Goal: Task Accomplishment & Management: Complete application form

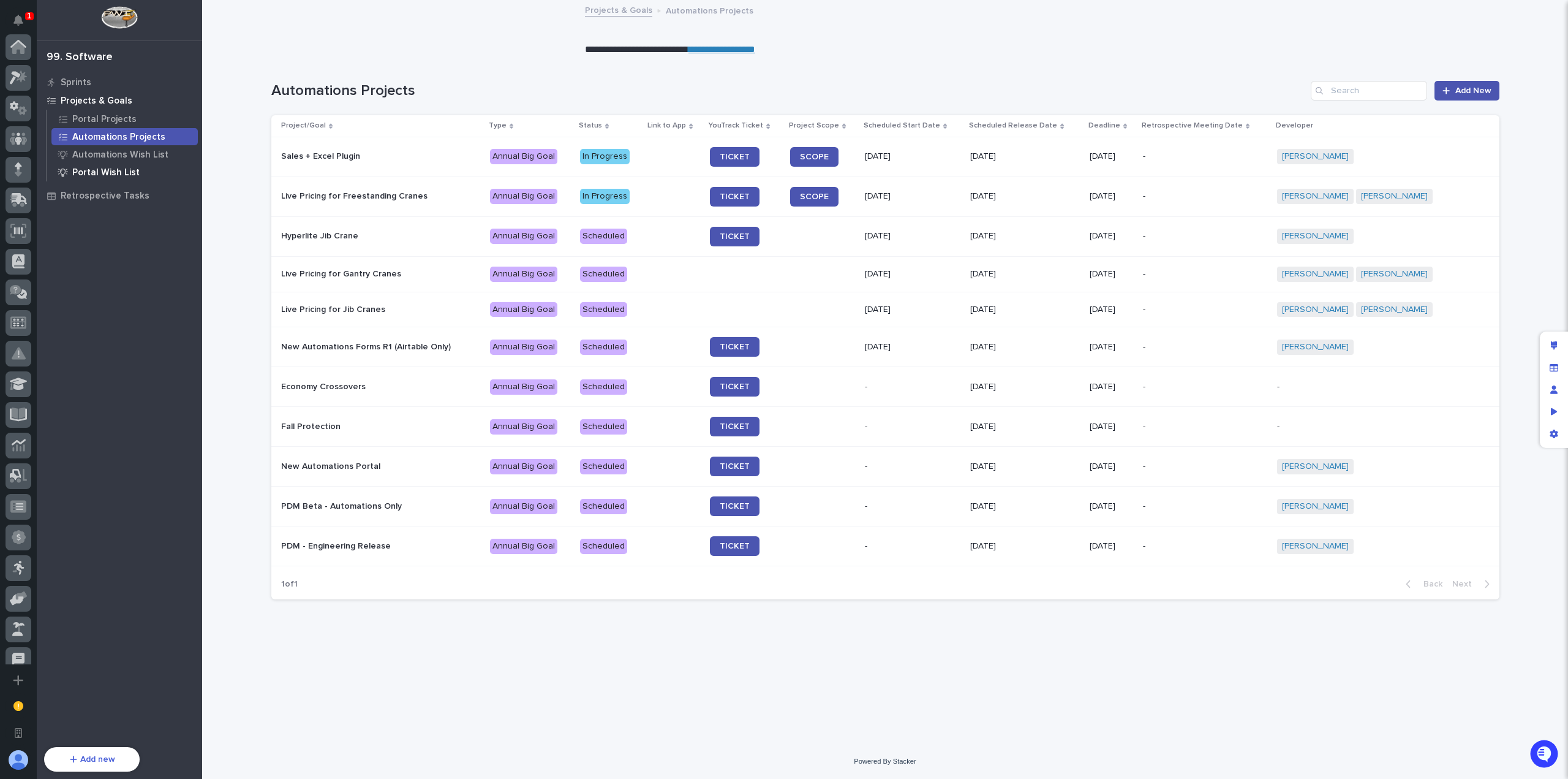
scroll to position [412, 0]
click at [104, 120] on p "Portal Projects" at bounding box center [104, 120] width 65 height 11
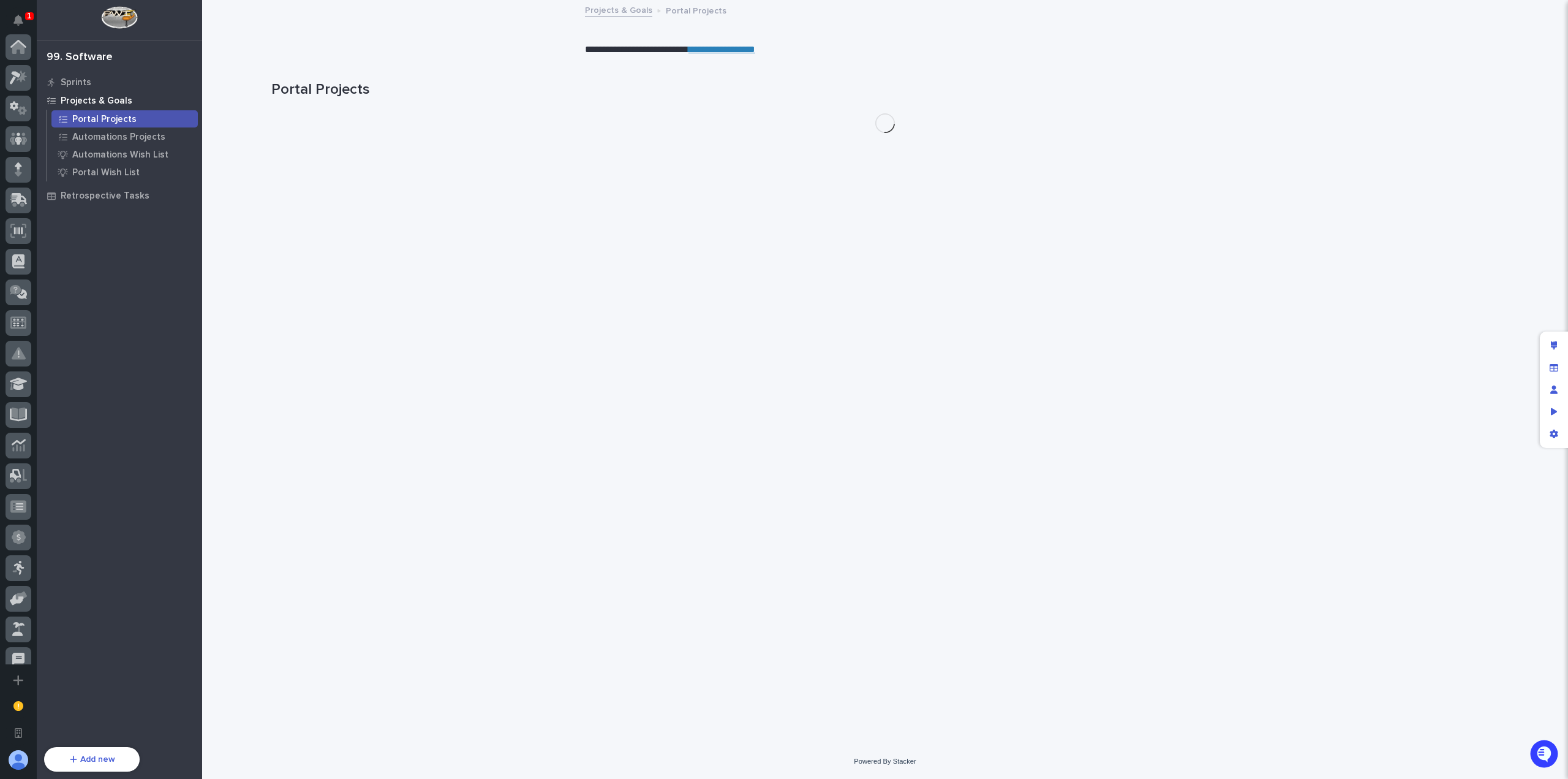
scroll to position [412, 0]
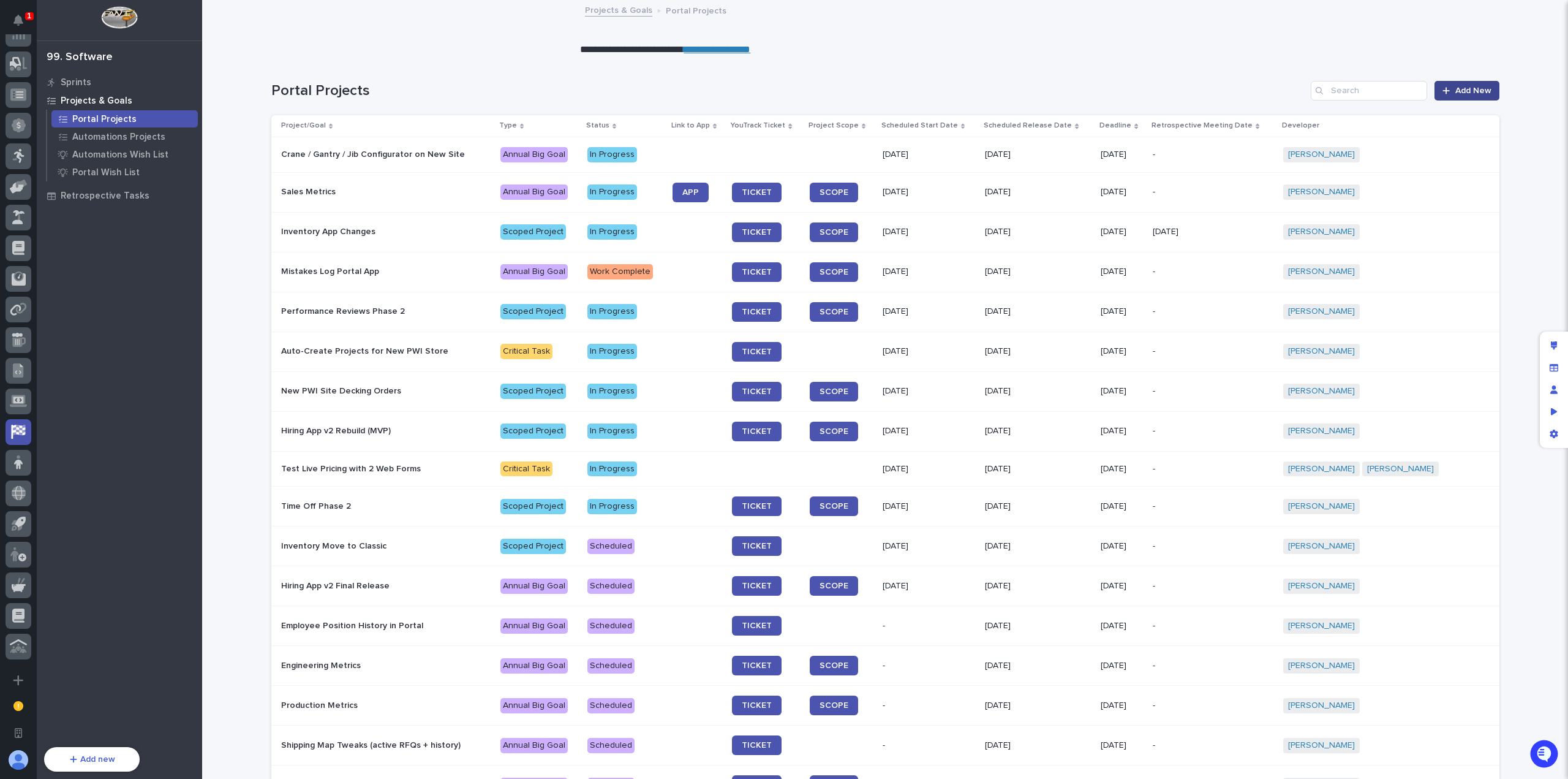
click at [1456, 88] on span "Add New" at bounding box center [1474, 90] width 36 height 9
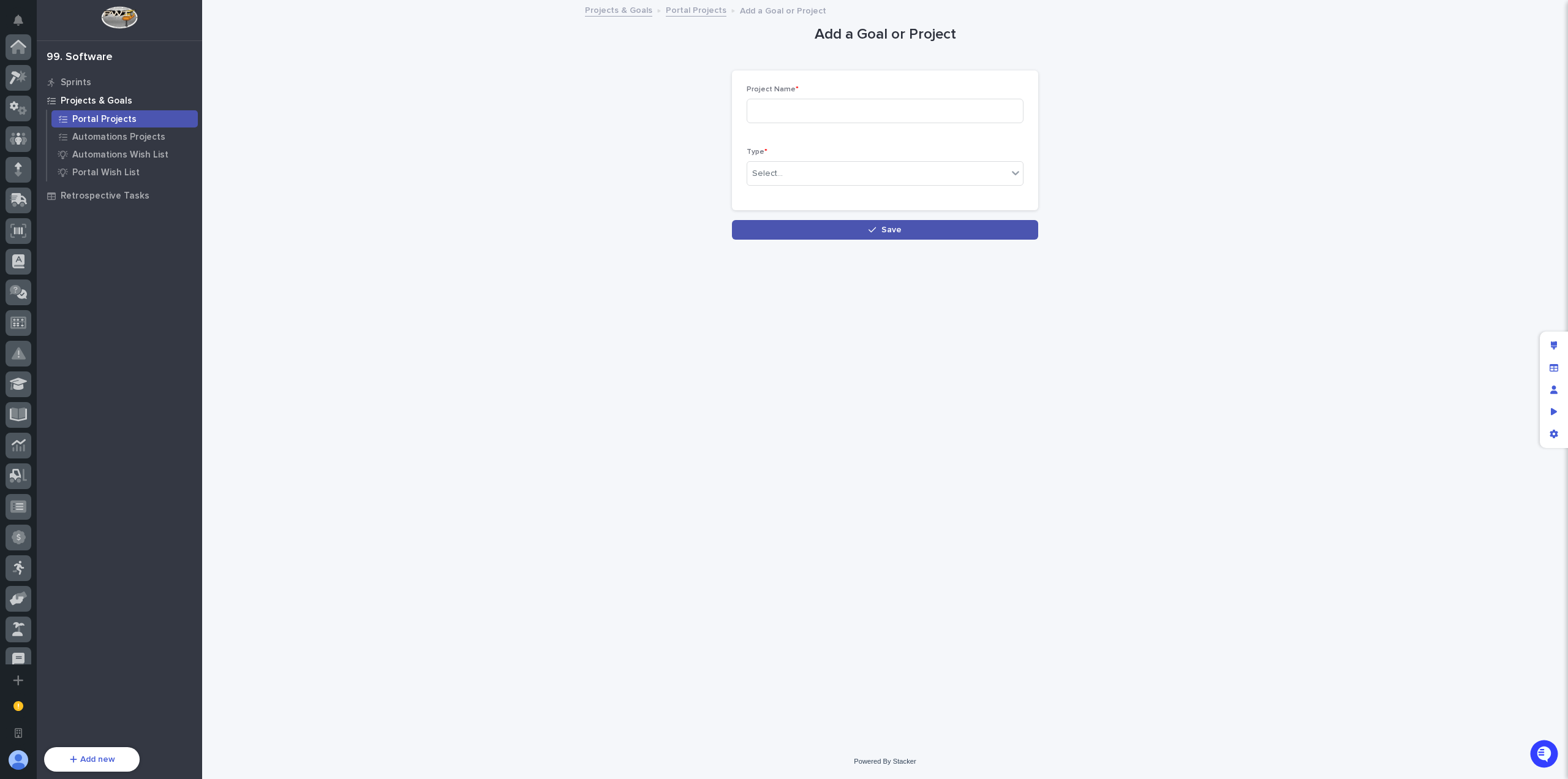
scroll to position [412, 0]
click at [812, 109] on input at bounding box center [885, 111] width 277 height 24
type input "Integrate CompanyCam"
click at [865, 173] on div "Select..." at bounding box center [877, 174] width 260 height 20
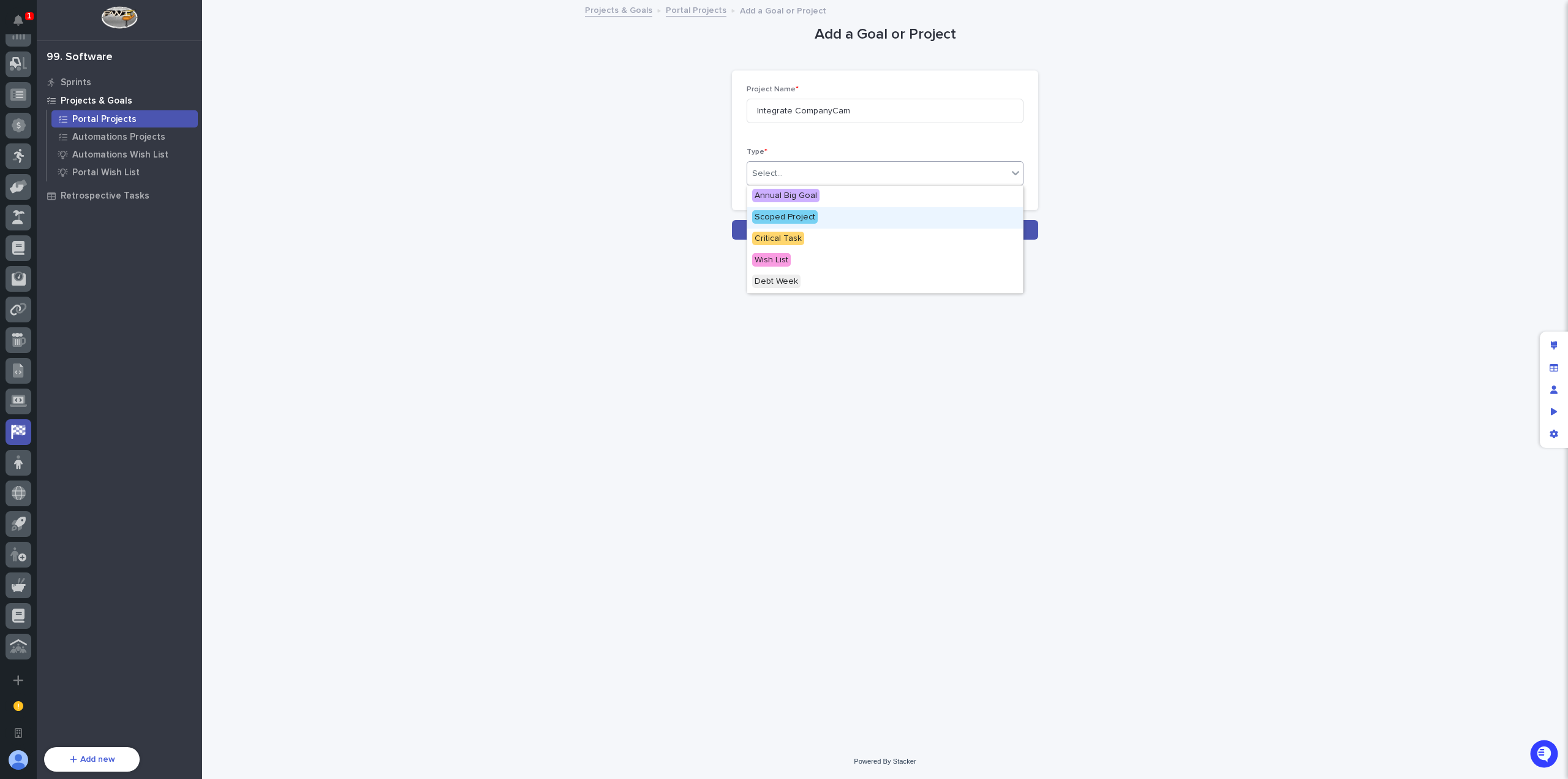
click at [841, 218] on div "Scoped Project" at bounding box center [886, 218] width 276 height 22
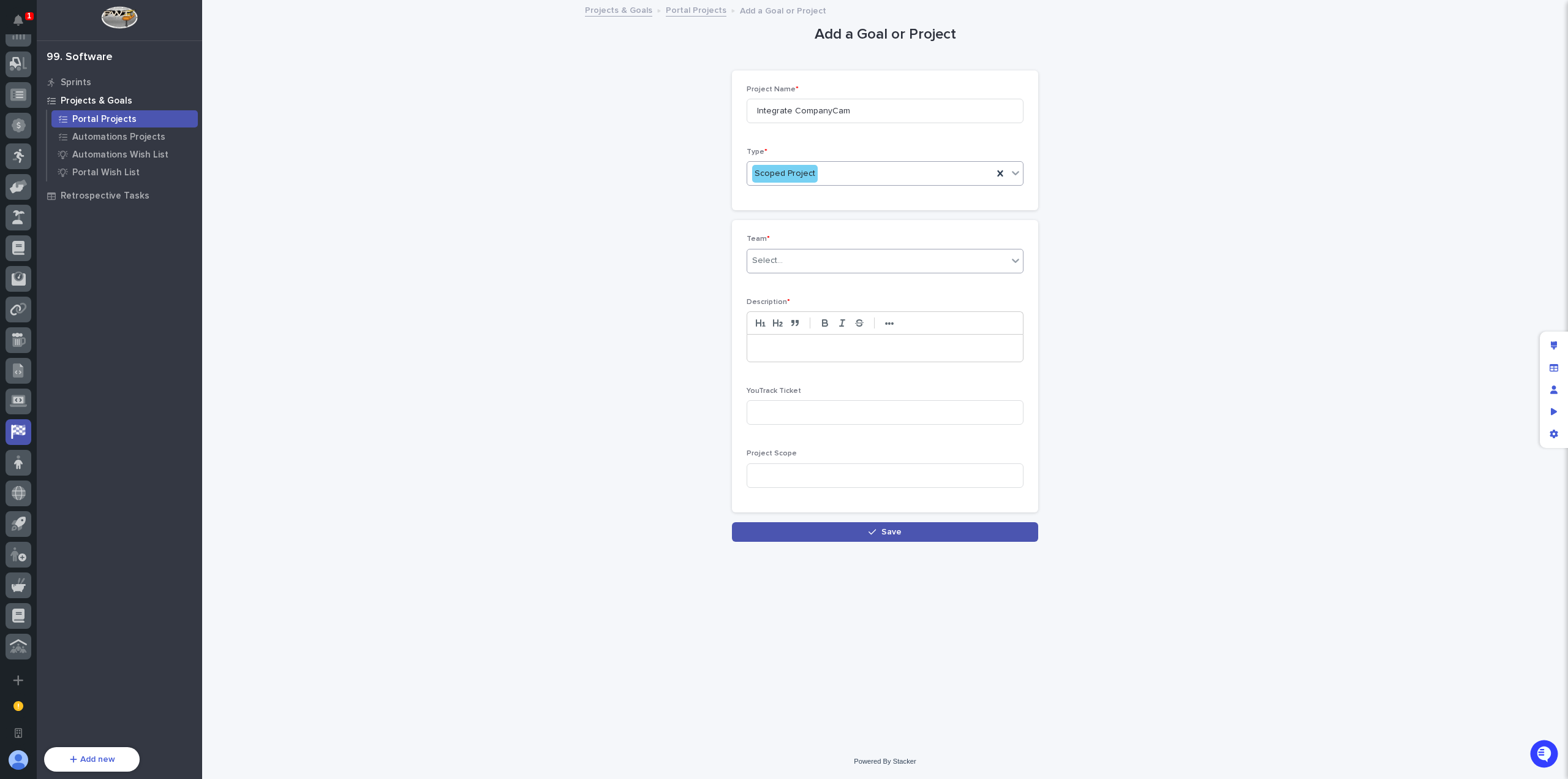
click at [831, 254] on div "Select..." at bounding box center [877, 261] width 260 height 20
click at [817, 283] on div "Automations" at bounding box center [886, 283] width 276 height 22
click at [826, 264] on div "Automations" at bounding box center [870, 261] width 245 height 20
click at [826, 303] on div "Portal" at bounding box center [886, 305] width 276 height 22
click at [816, 340] on div at bounding box center [886, 348] width 276 height 27
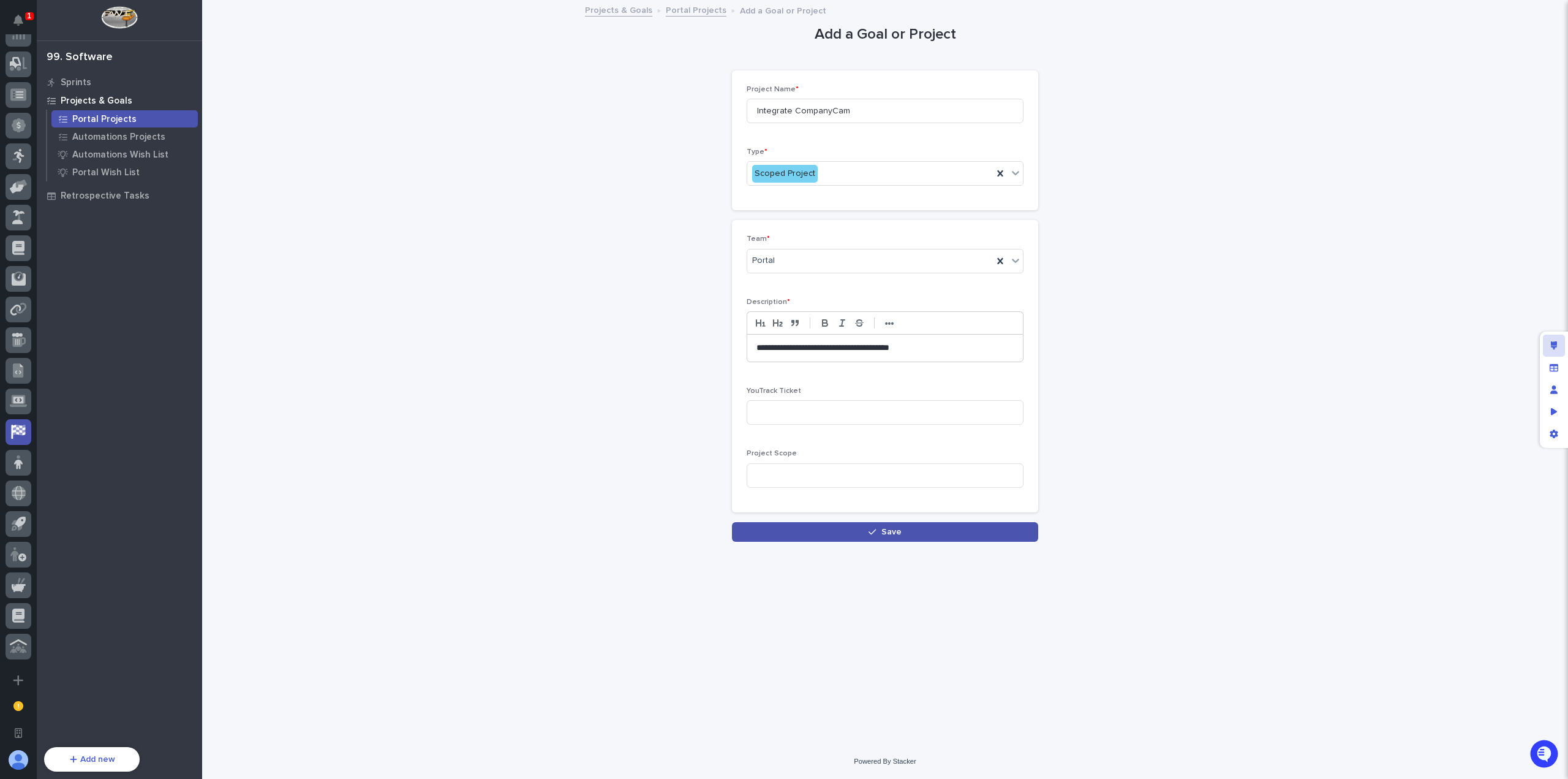
click at [1549, 346] on div "Edit layout" at bounding box center [1554, 345] width 22 height 22
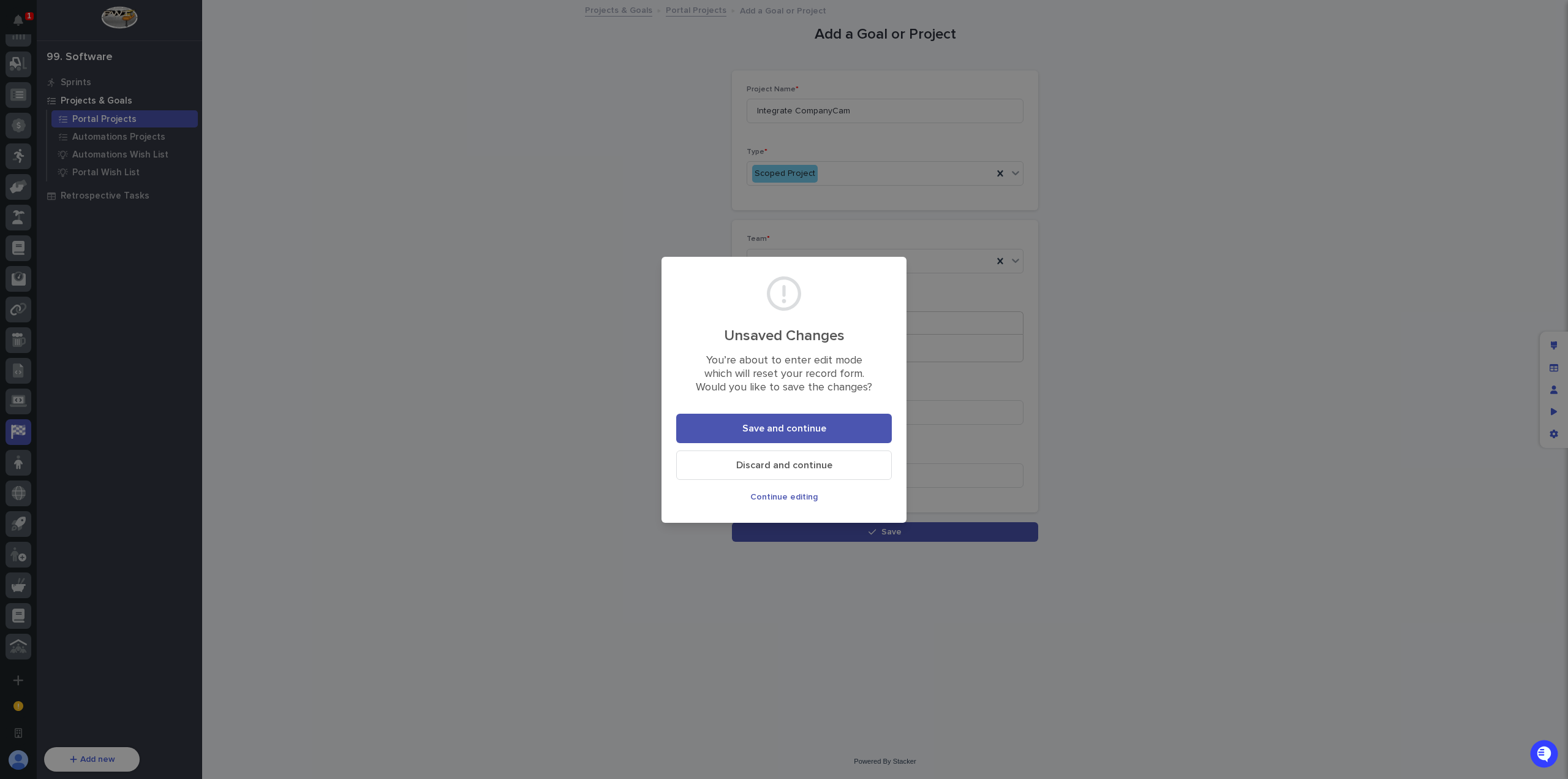
click at [810, 464] on span "Discard and continue" at bounding box center [784, 465] width 97 height 10
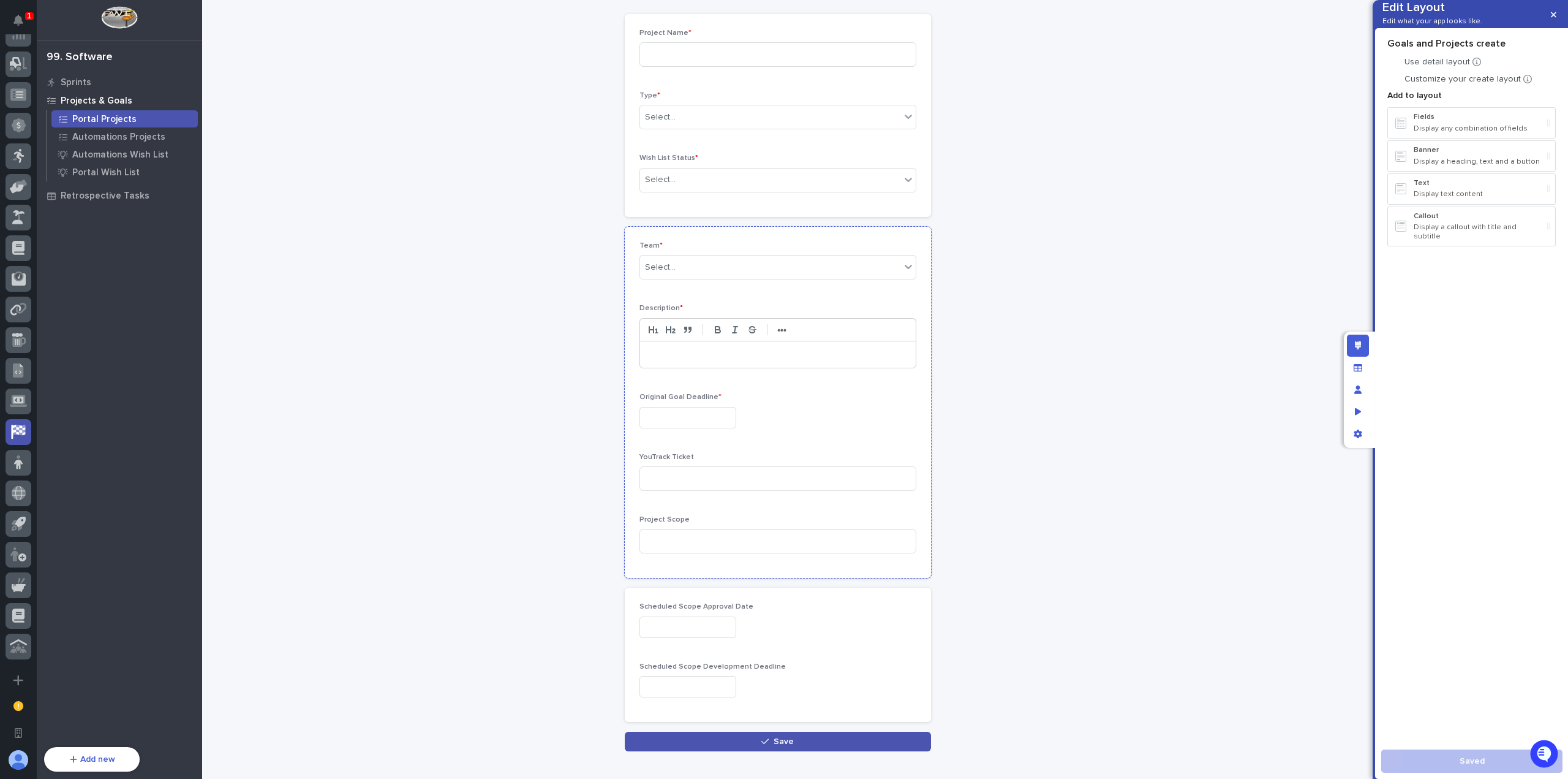
scroll to position [121, 0]
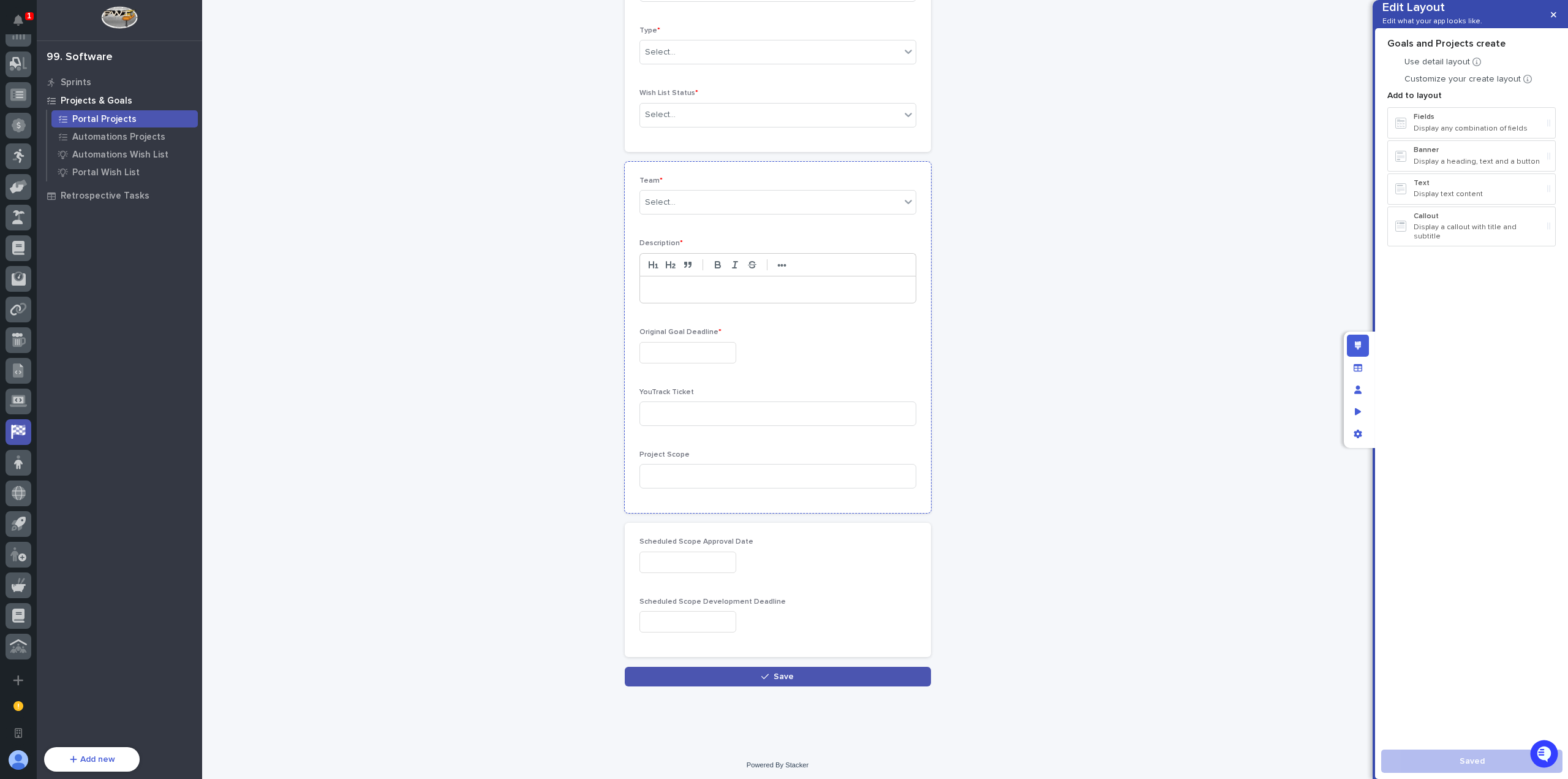
click at [803, 351] on div at bounding box center [778, 353] width 277 height 22
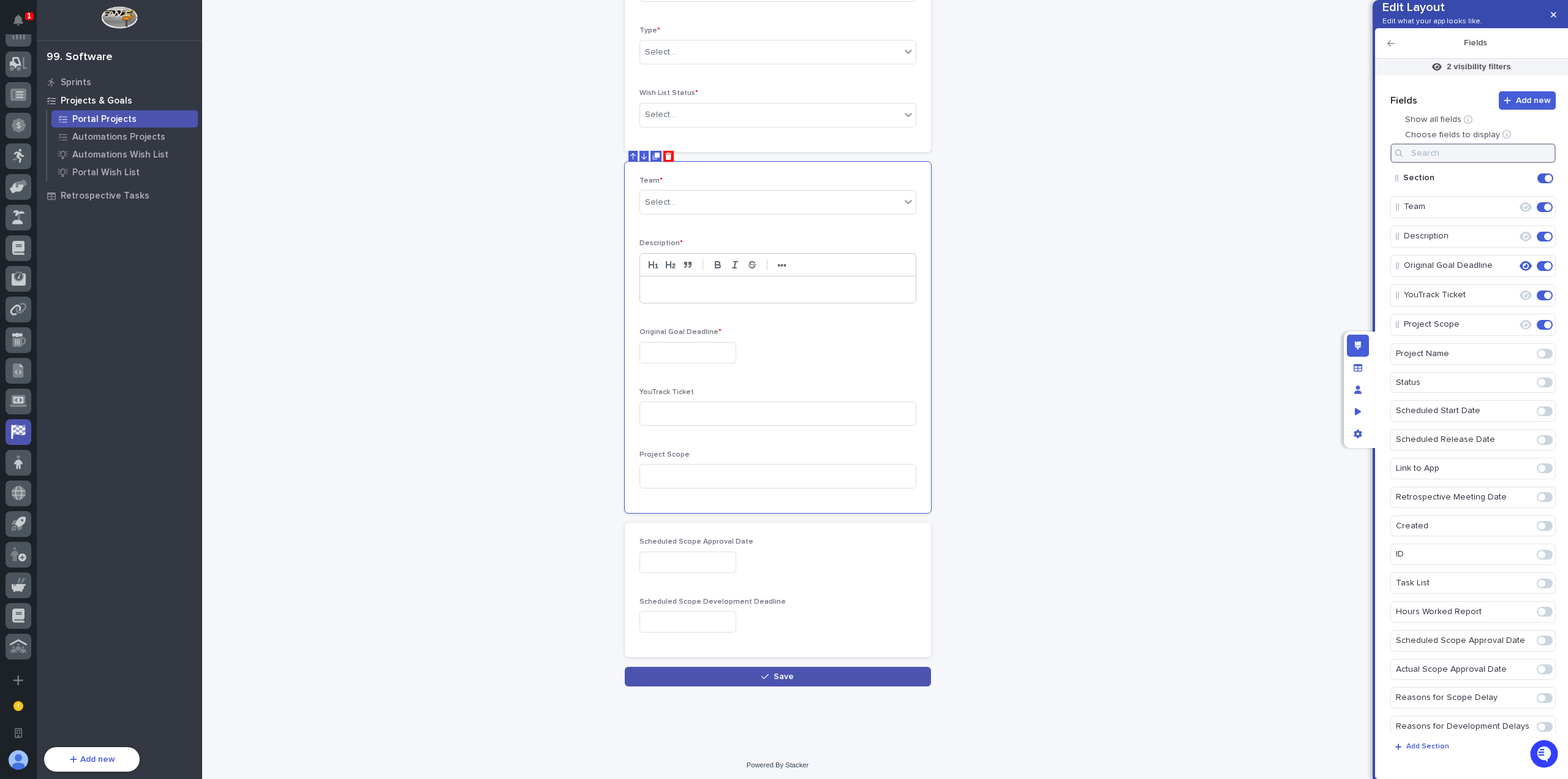
click at [1514, 163] on input at bounding box center [1473, 153] width 165 height 20
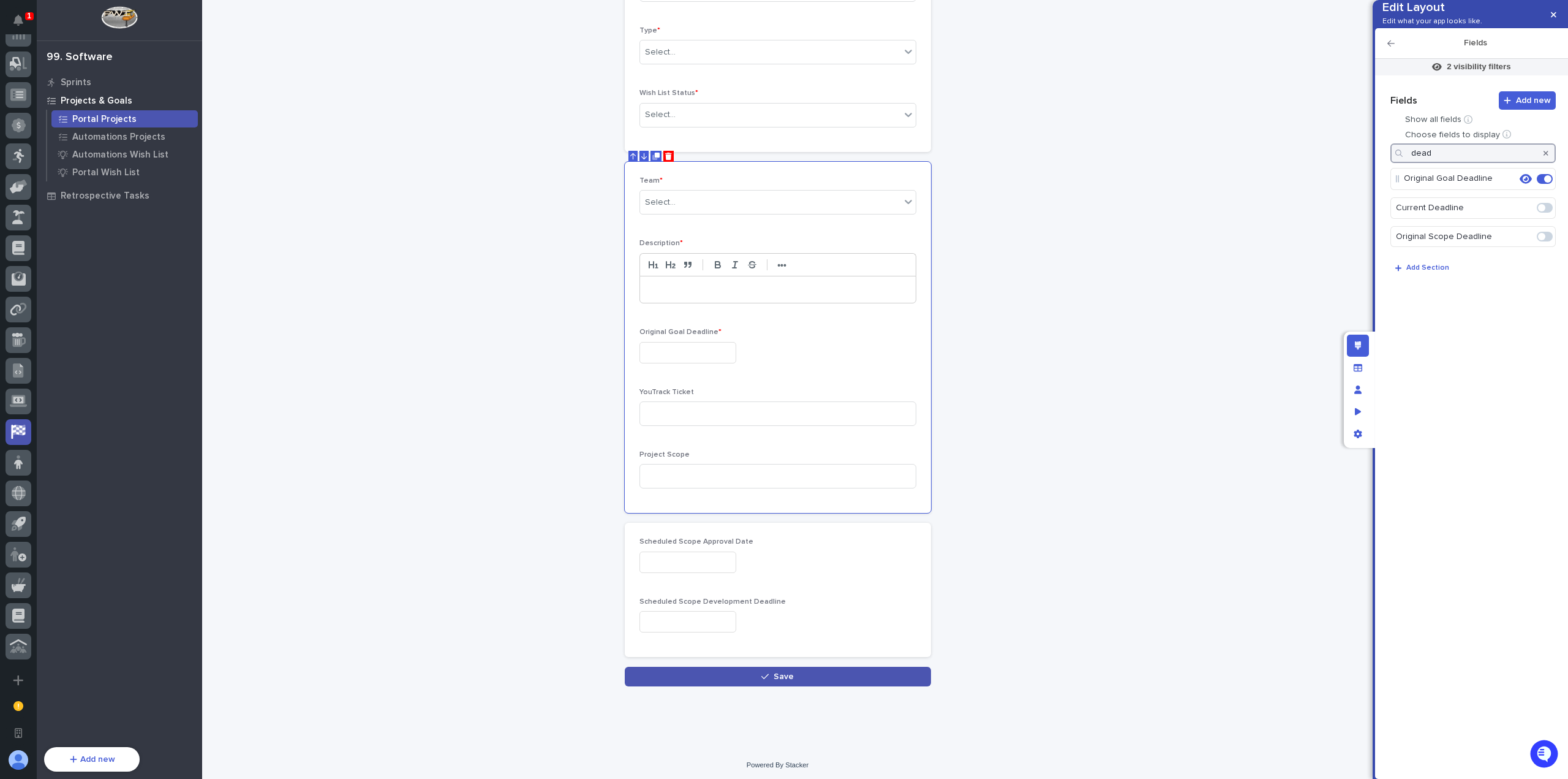
click at [1545, 211] on span at bounding box center [1541, 207] width 7 height 7
type input "dead"
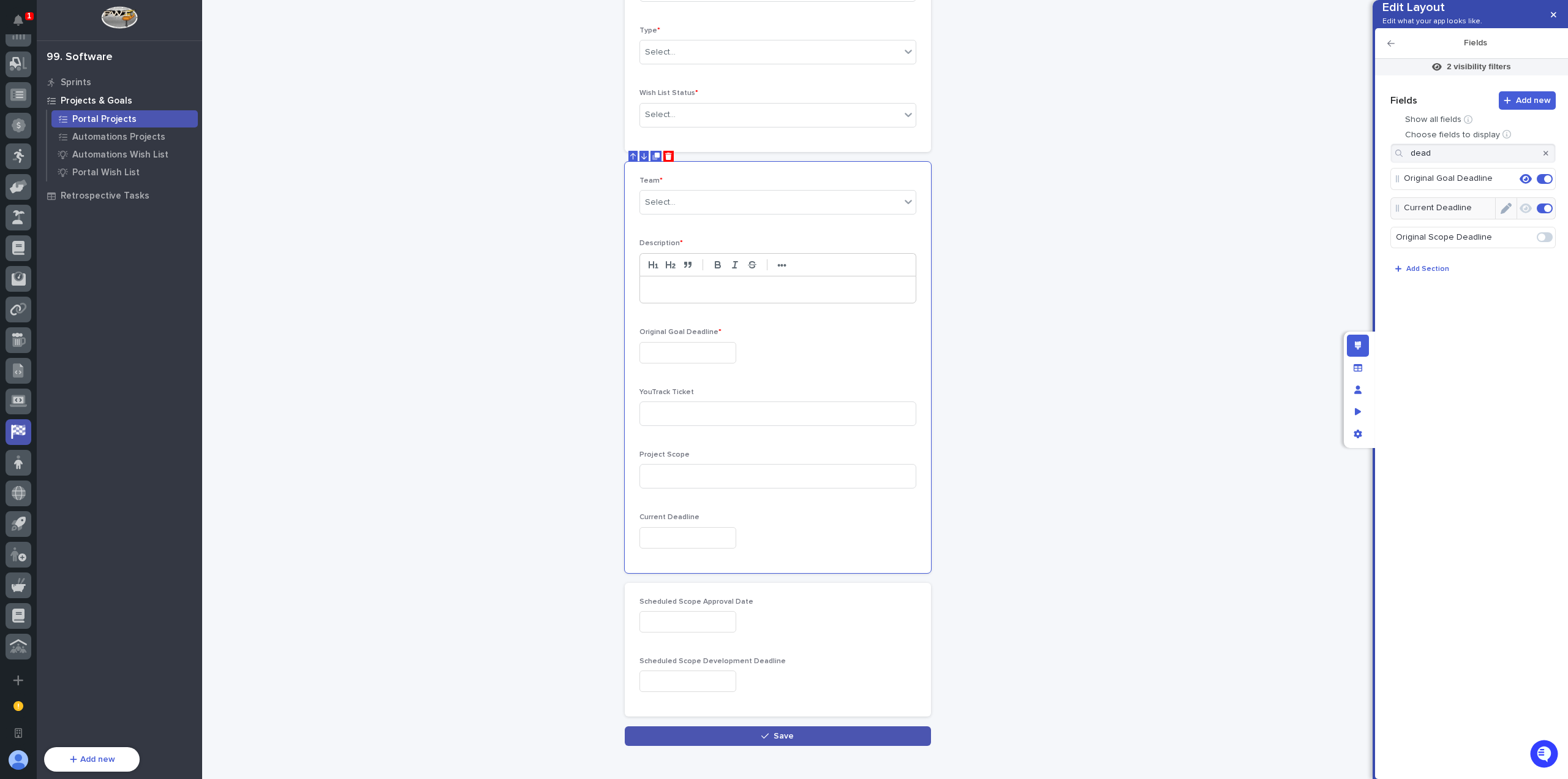
scroll to position [151, 0]
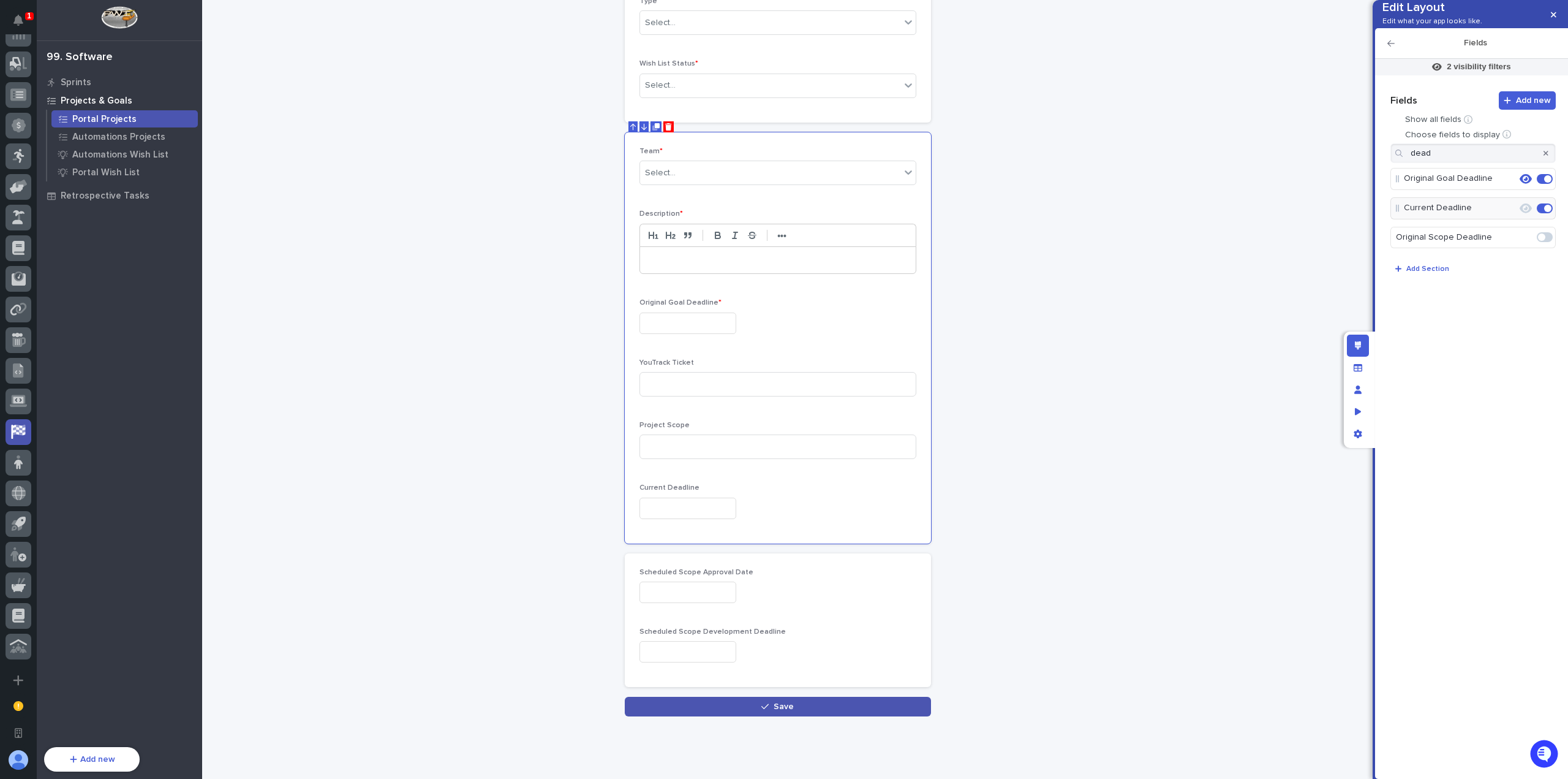
click at [1548, 156] on icon "button" at bounding box center [1546, 153] width 5 height 5
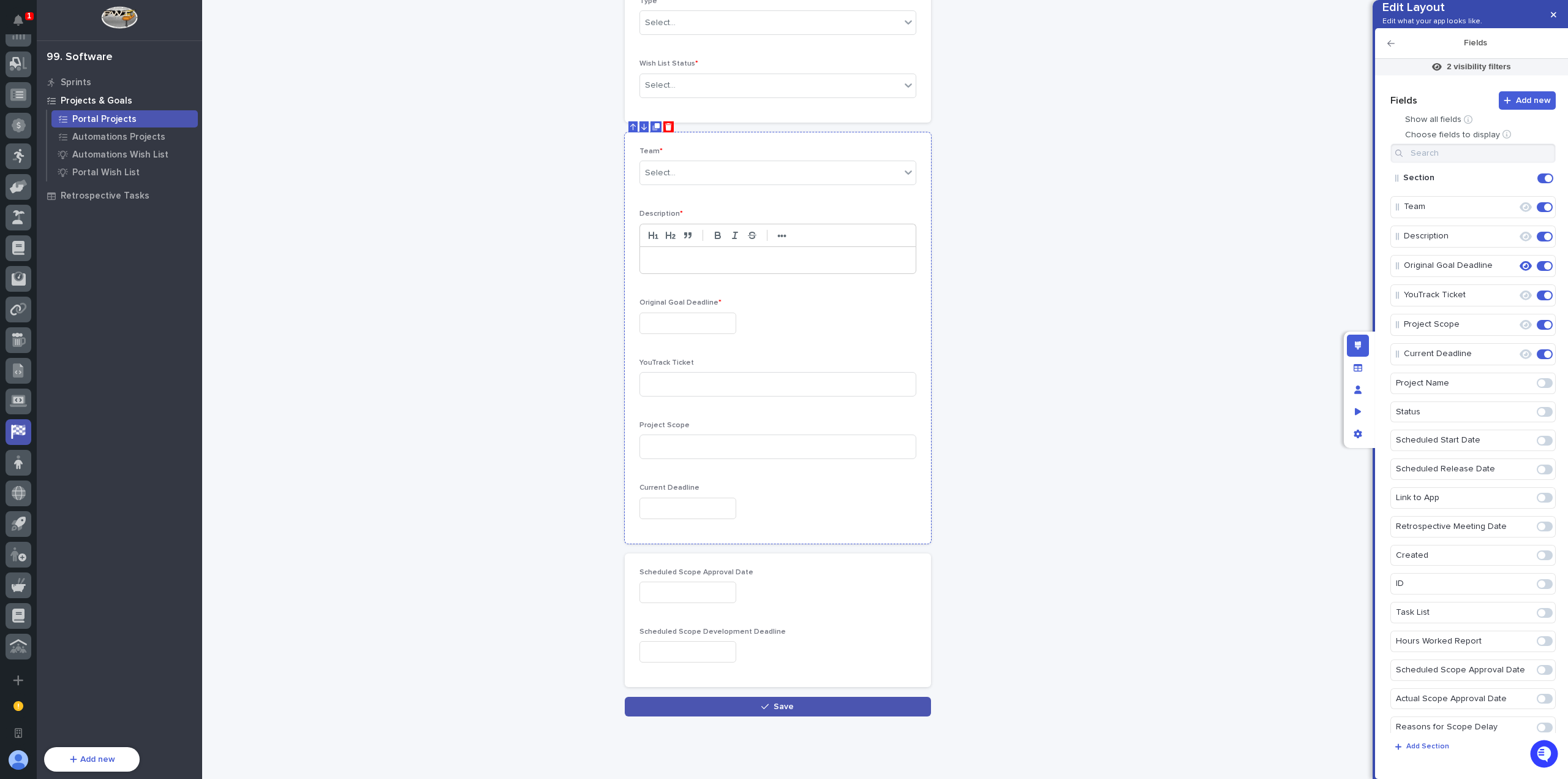
click at [742, 300] on p "Original Goal Deadline *" at bounding box center [778, 302] width 277 height 9
drag, startPoint x: 1403, startPoint y: 375, endPoint x: 1404, endPoint y: 311, distance: 64.0
click at [1520, 301] on icon "button" at bounding box center [1526, 295] width 12 height 11
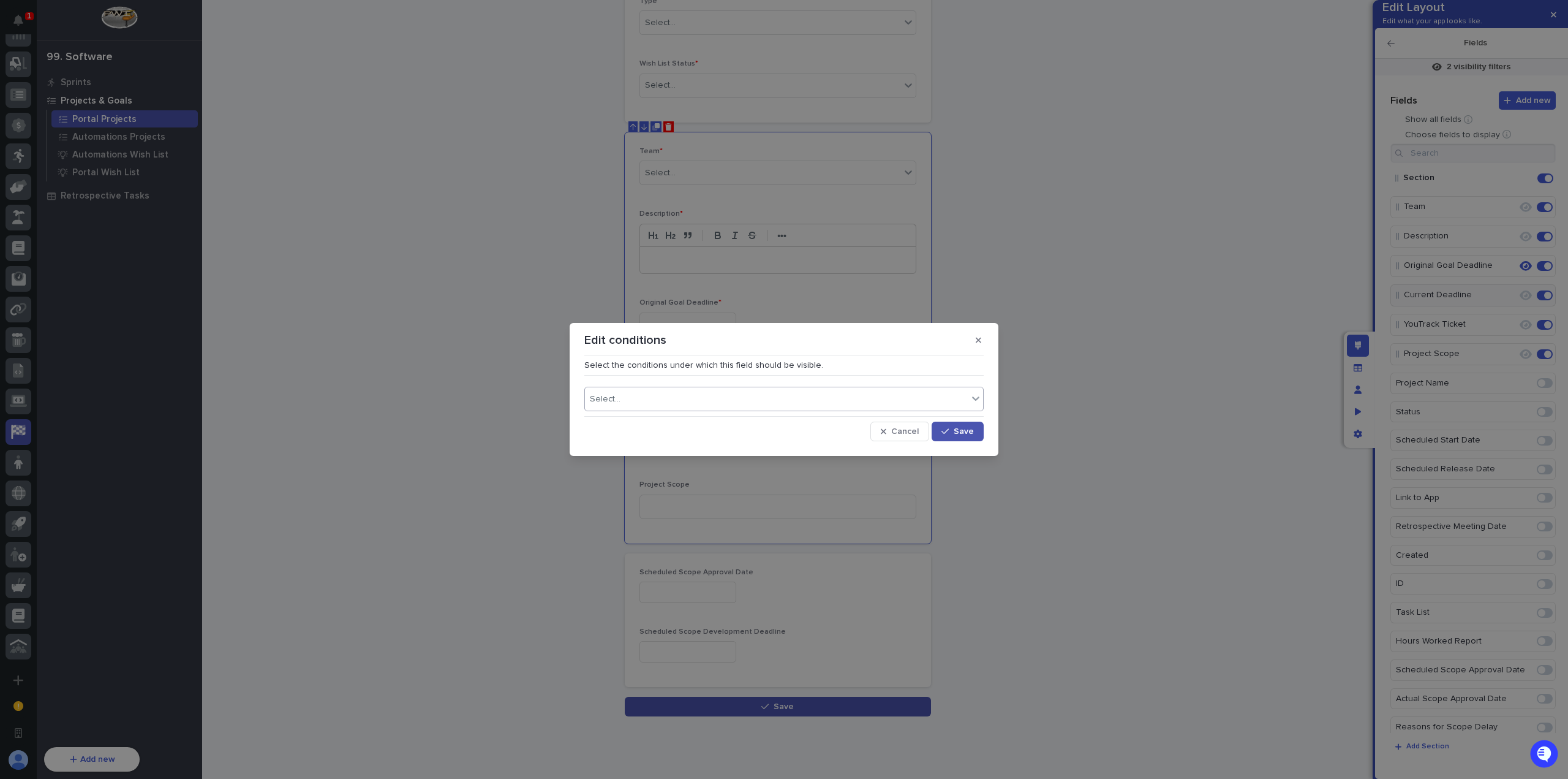
click at [826, 398] on div "Select..." at bounding box center [776, 399] width 383 height 18
type input "****"
click at [748, 431] on div "Type" at bounding box center [784, 423] width 398 height 22
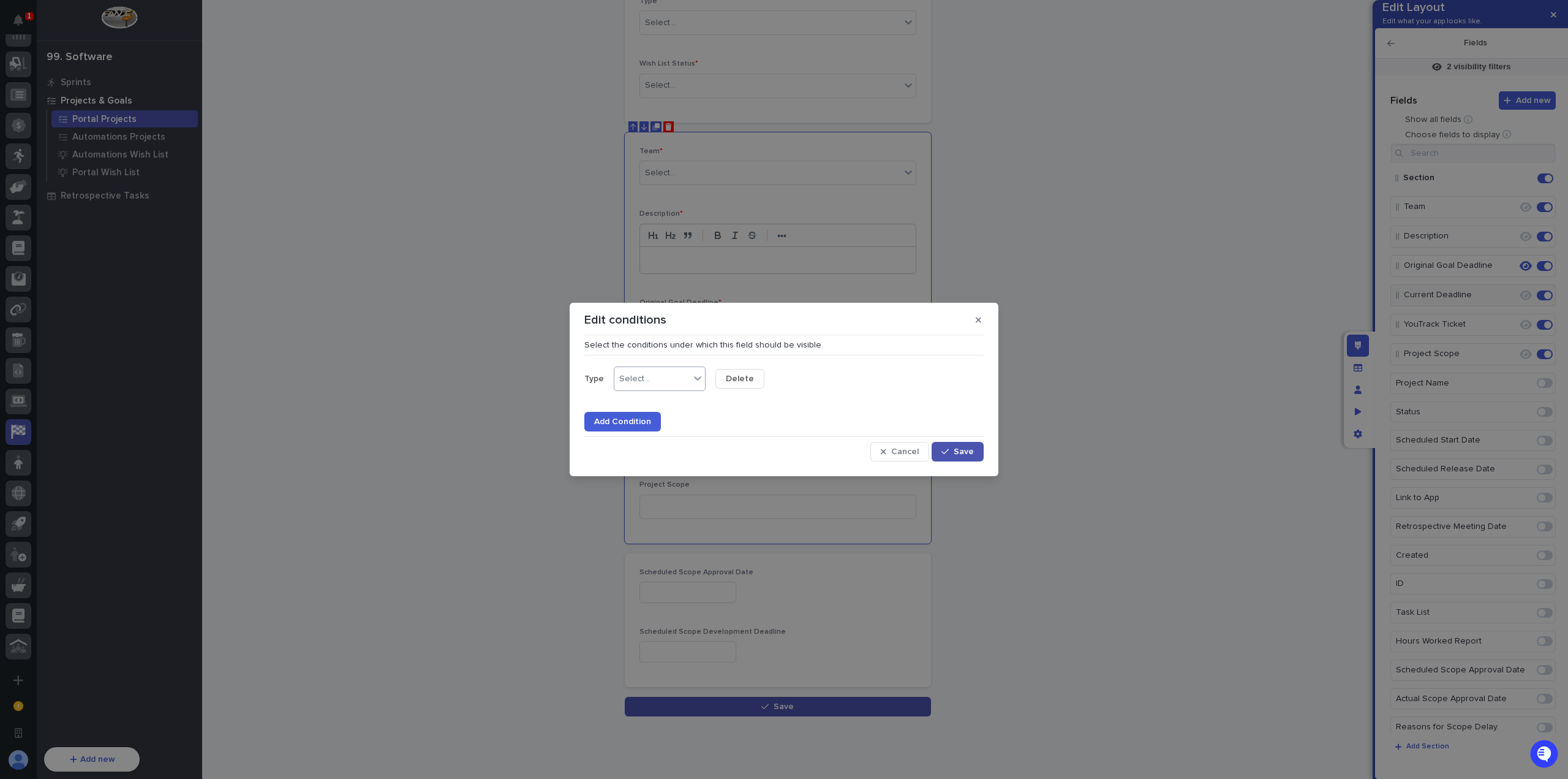
click at [680, 379] on div "Select..." at bounding box center [652, 379] width 75 height 18
click at [633, 384] on div "is" at bounding box center [644, 379] width 60 height 18
click at [668, 494] on div "is any of" at bounding box center [658, 488] width 90 height 22
click at [753, 384] on div at bounding box center [754, 379] width 1 height 13
click at [778, 427] on div "Scoped Project" at bounding box center [760, 423] width 90 height 22
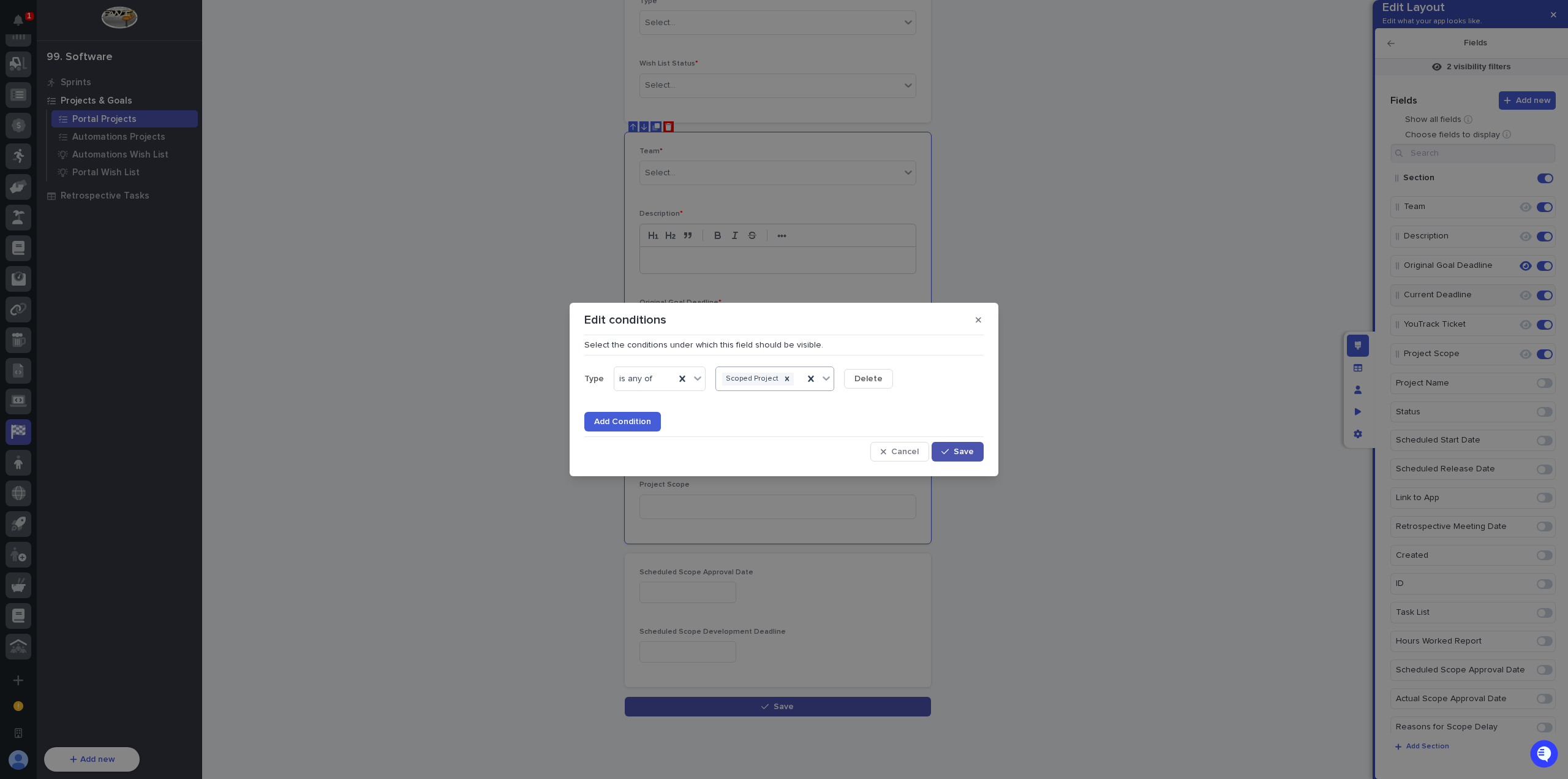
click at [797, 372] on div "Scoped Project" at bounding box center [760, 379] width 88 height 18
click at [782, 424] on div "Critical Task" at bounding box center [771, 423] width 114 height 22
click at [975, 449] on button "Save" at bounding box center [958, 451] width 52 height 20
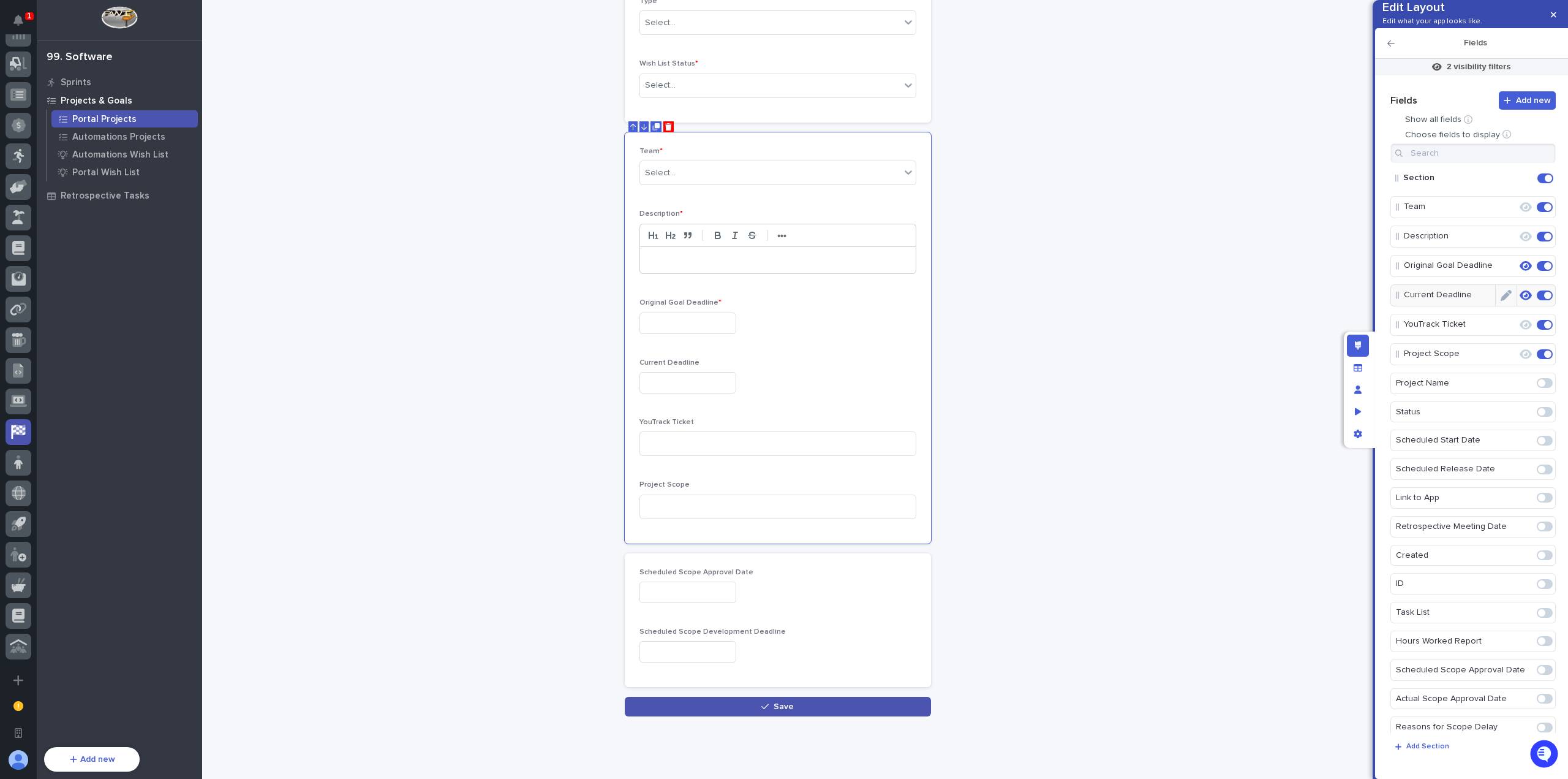
drag, startPoint x: 1501, startPoint y: 308, endPoint x: 1497, endPoint y: 294, distance: 14.6
click at [1501, 301] on icon "Edit" at bounding box center [1506, 295] width 11 height 11
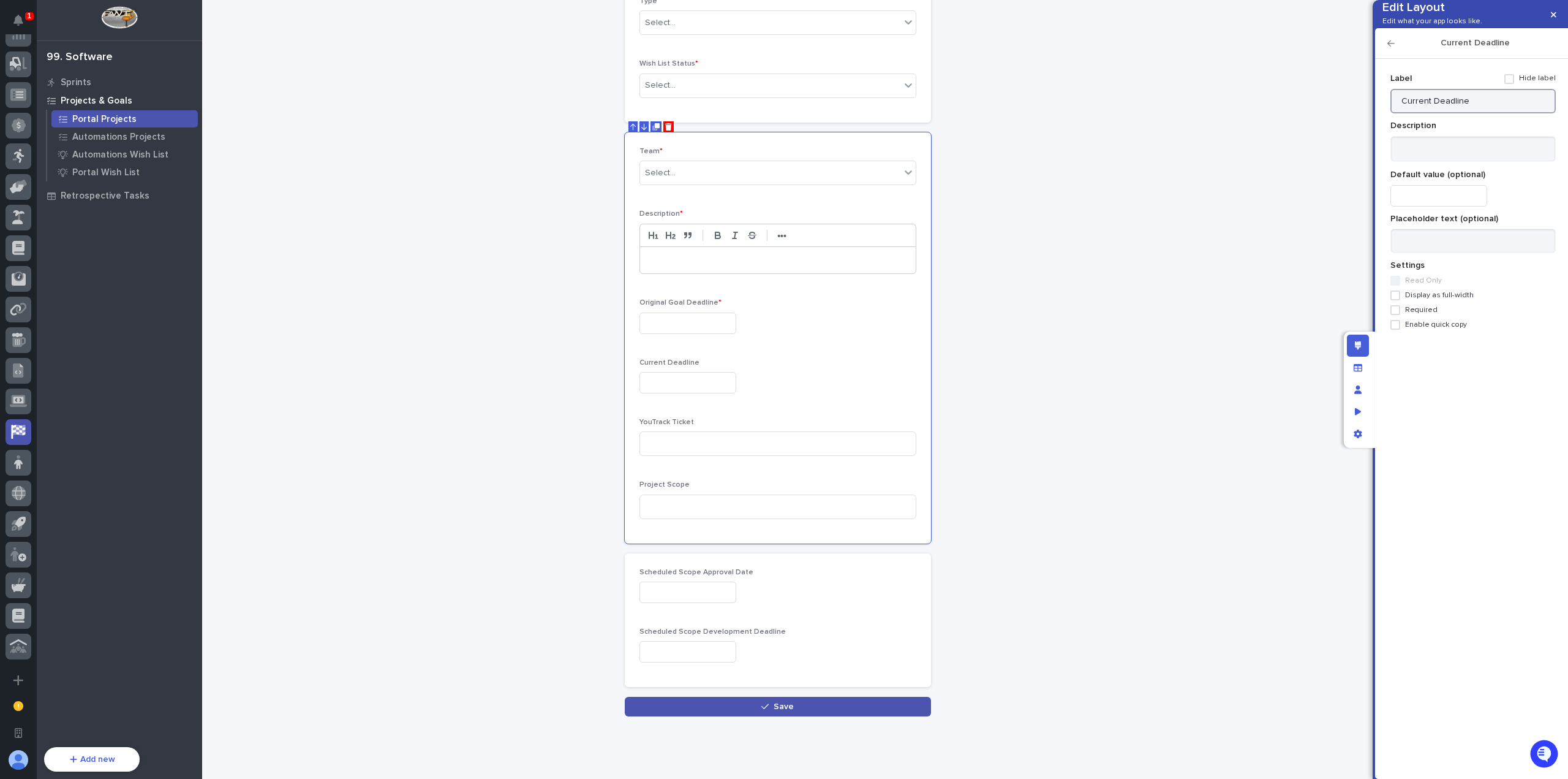
drag, startPoint x: 1428, startPoint y: 124, endPoint x: 1384, endPoint y: 125, distance: 44.0
click at [1384, 125] on div "Add new Fields Show all fields Choose fields to display Section Team Descriptio…" at bounding box center [1471, 411] width 181 height 717
type input "Deadline"
click at [1393, 48] on icon "button" at bounding box center [1391, 44] width 7 height 9
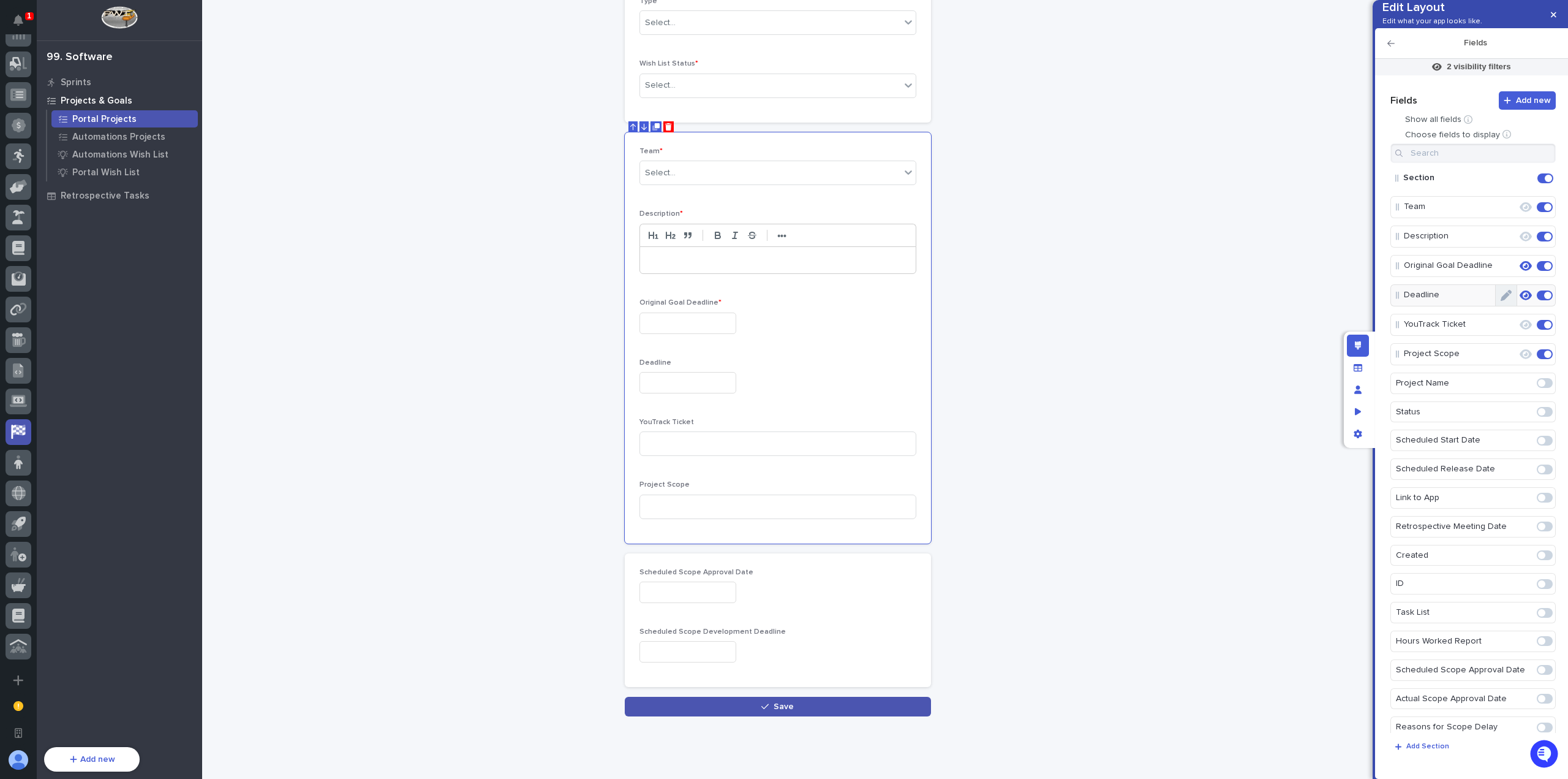
click at [1507, 306] on button "Edit" at bounding box center [1506, 295] width 21 height 21
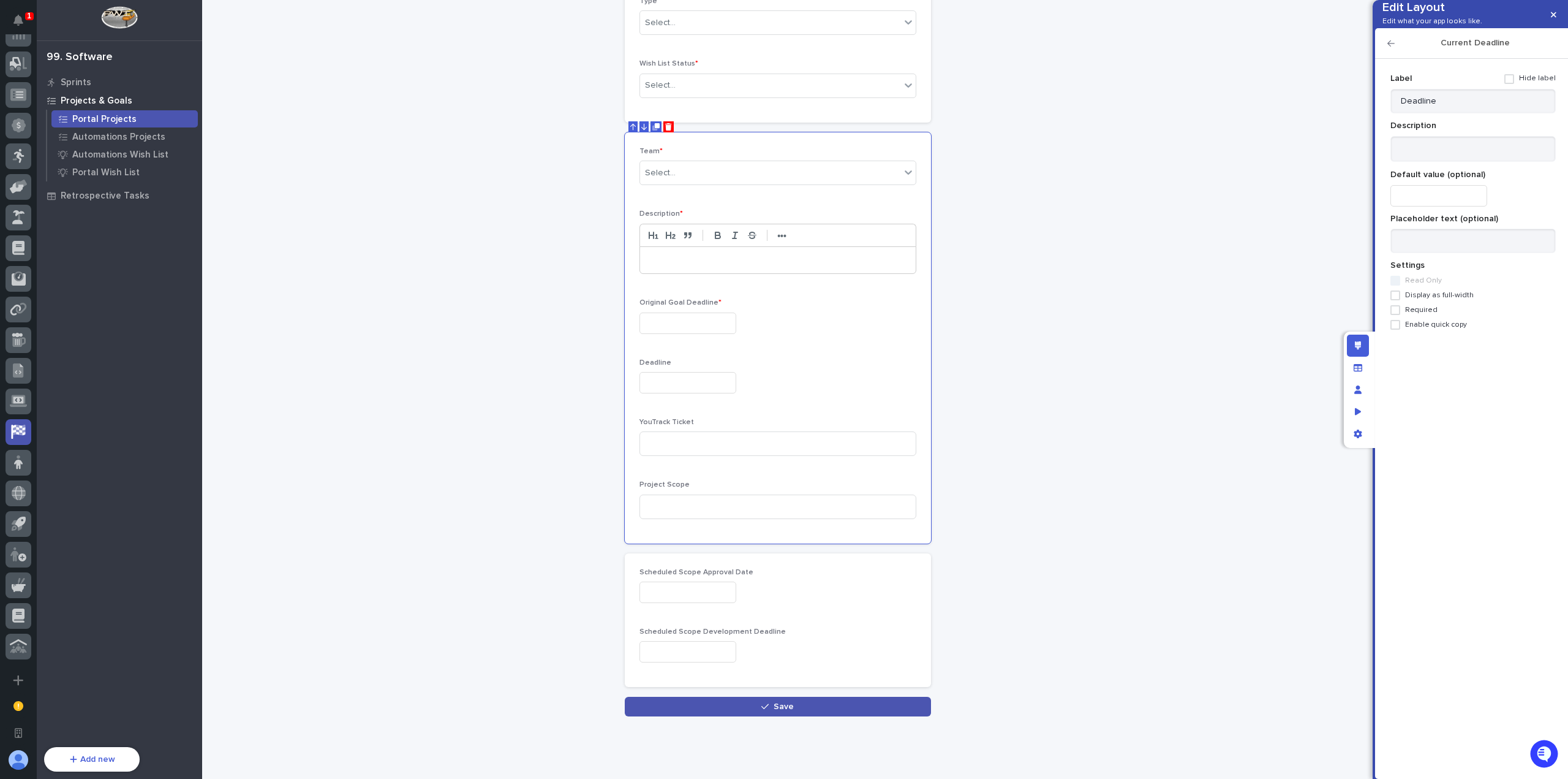
click at [1423, 314] on span "Required" at bounding box center [1422, 310] width 33 height 9
click at [1393, 48] on icon "button" at bounding box center [1391, 44] width 7 height 9
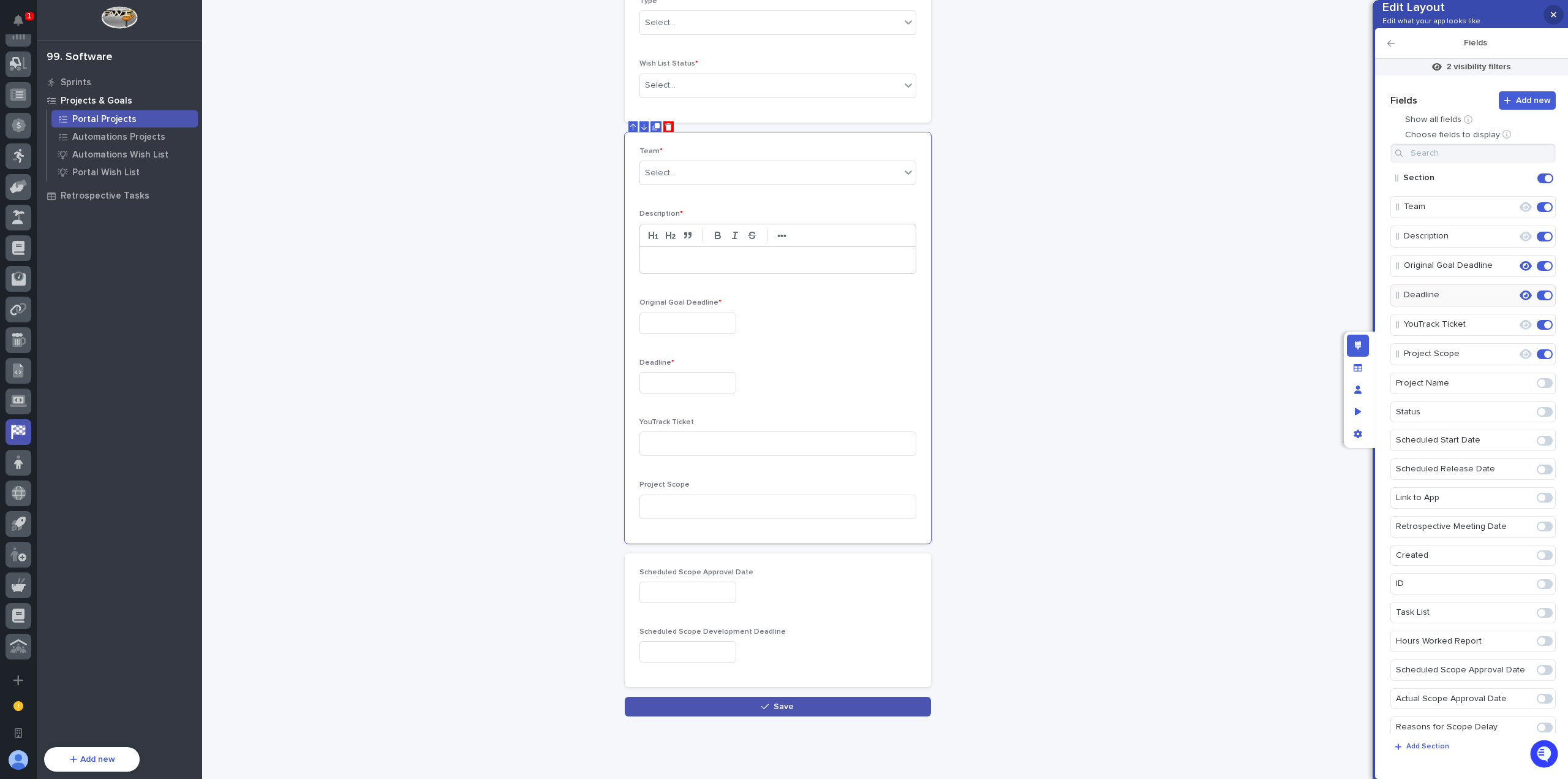
click at [1552, 16] on icon "button" at bounding box center [1554, 14] width 5 height 9
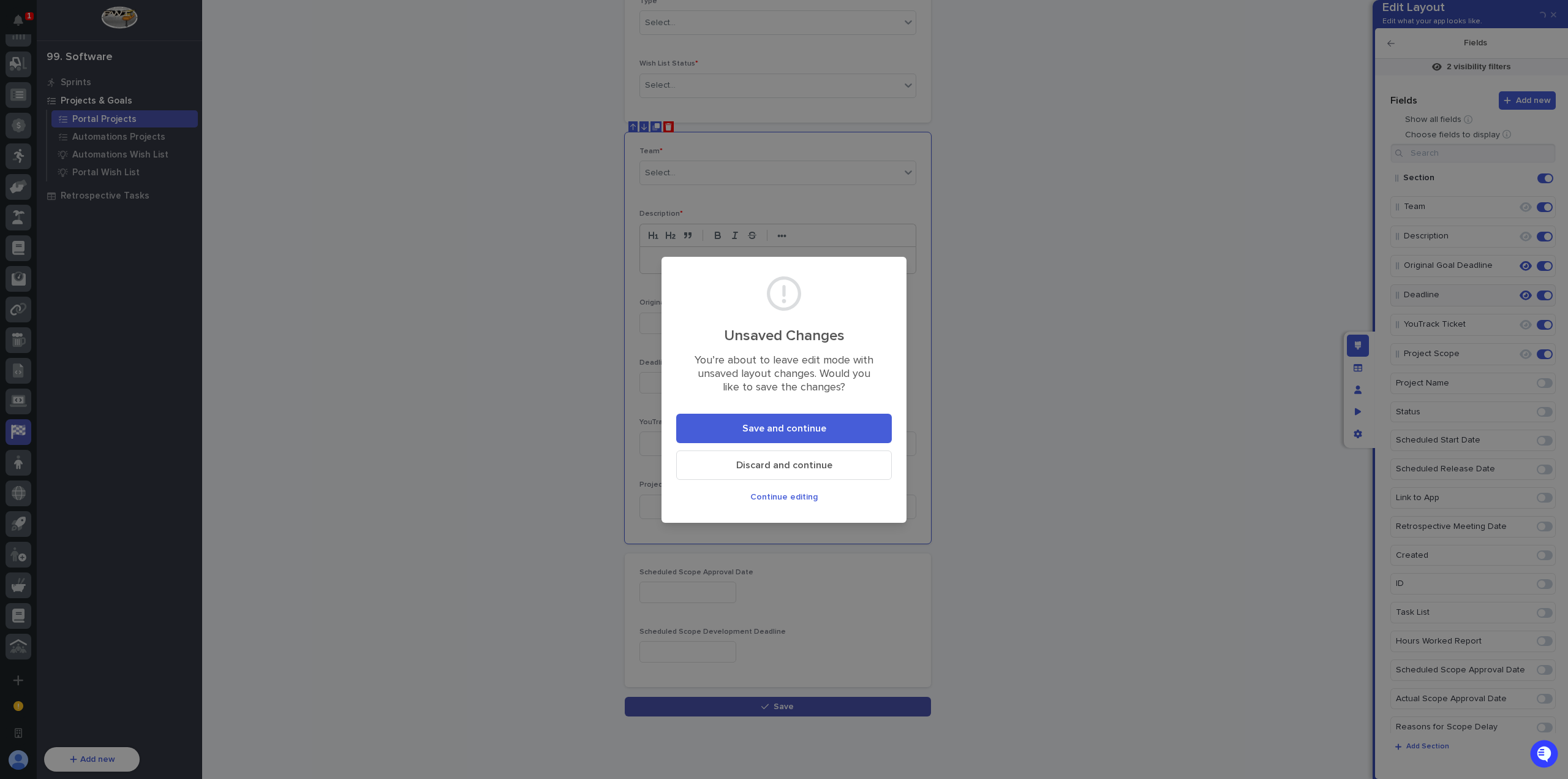
click at [829, 423] on button "Save and continue" at bounding box center [784, 428] width 215 height 29
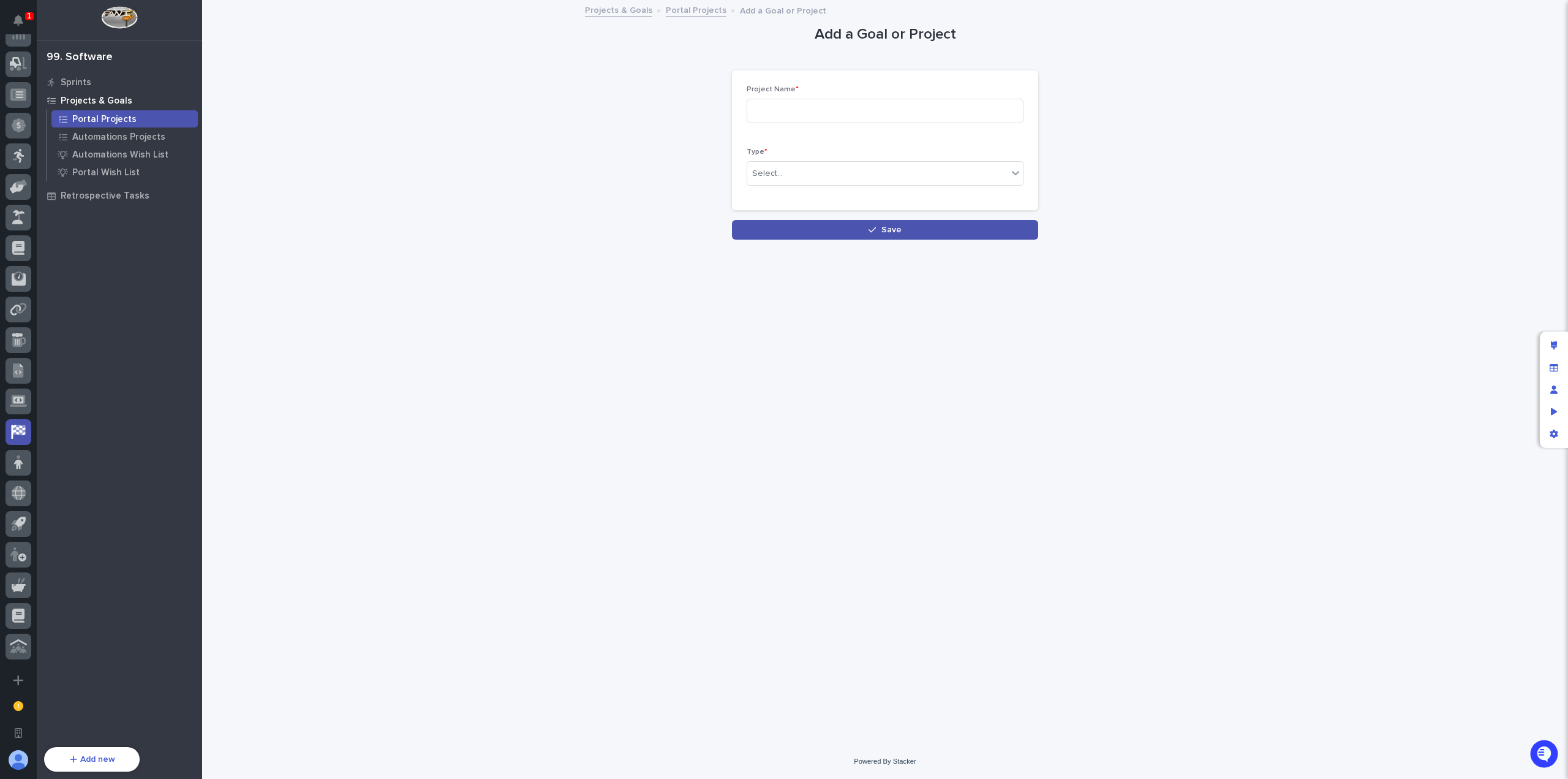
scroll to position [0, 0]
click at [835, 121] on input at bounding box center [885, 111] width 277 height 24
click at [783, 111] on input "Integreate CompanyCam" at bounding box center [885, 111] width 277 height 24
type input "Integrate CompanyCam"
click at [803, 167] on div "Select..." at bounding box center [877, 174] width 260 height 20
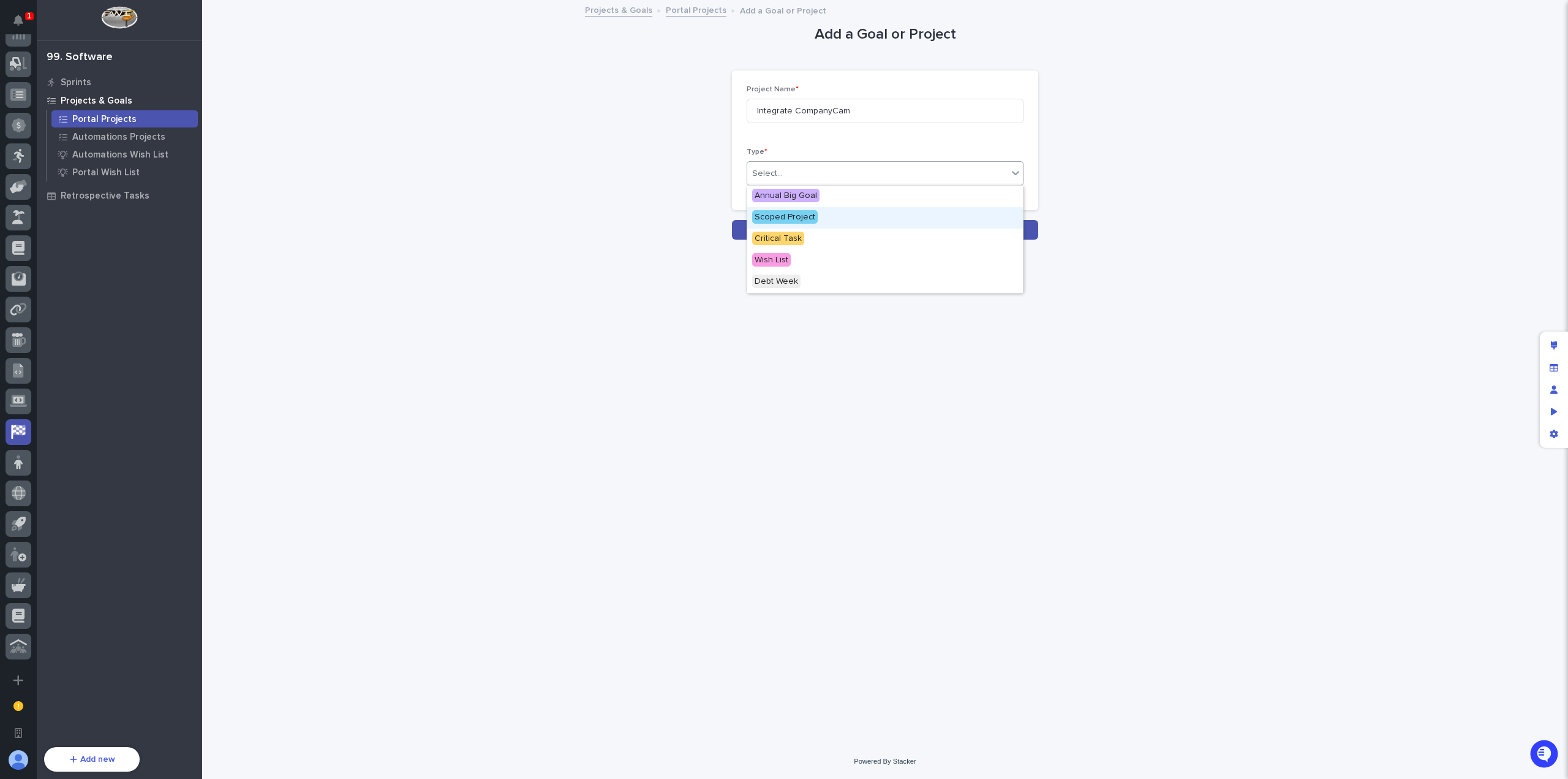
click at [825, 219] on div "Scoped Project" at bounding box center [886, 218] width 276 height 22
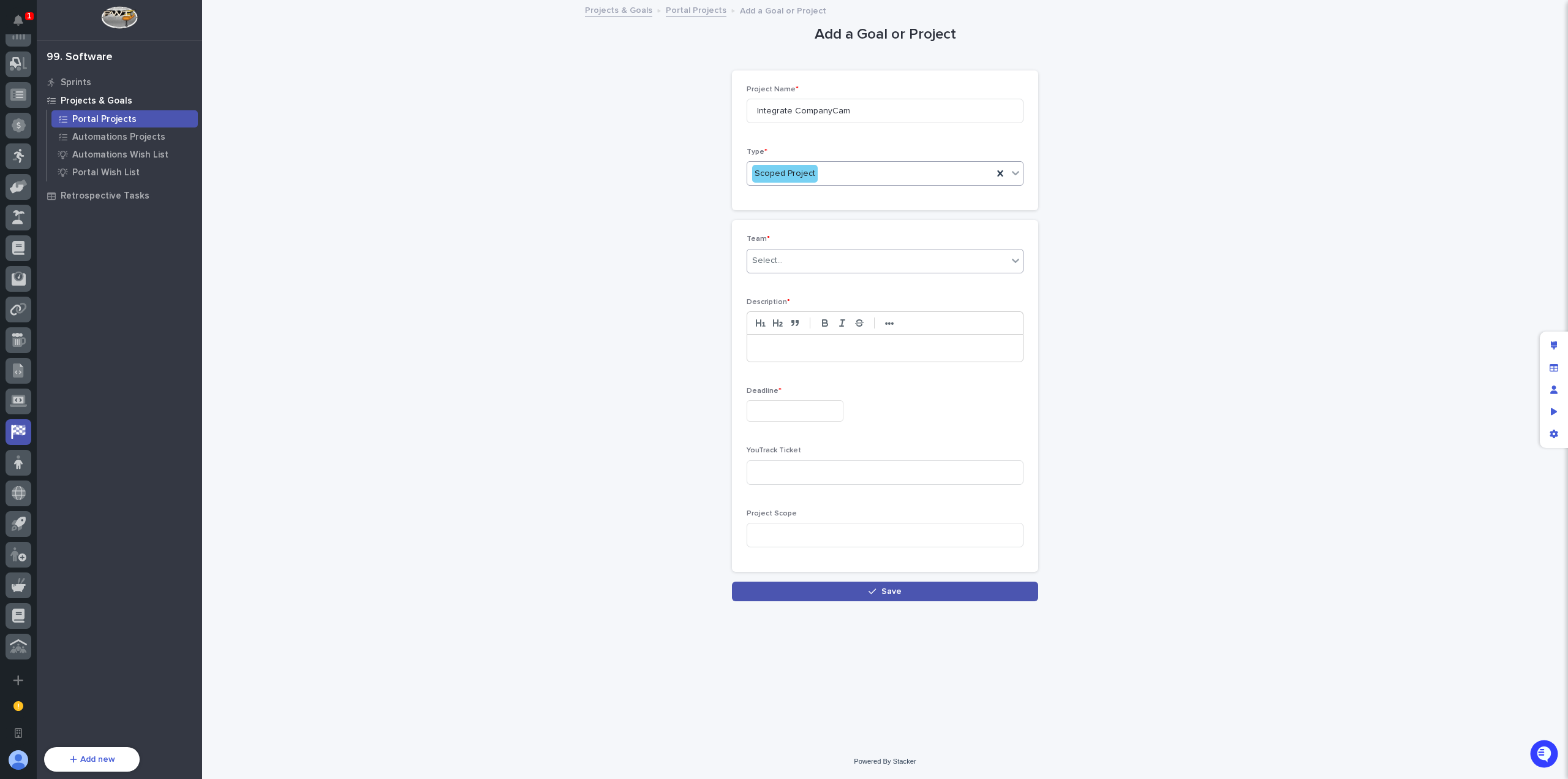
click at [827, 255] on div "Select..." at bounding box center [877, 261] width 260 height 20
click at [805, 307] on div "Portal" at bounding box center [886, 305] width 276 height 22
click at [795, 343] on p at bounding box center [885, 348] width 258 height 12
click at [806, 407] on input "text" at bounding box center [795, 411] width 97 height 22
click at [854, 222] on button "Next Month" at bounding box center [854, 220] width 20 height 20
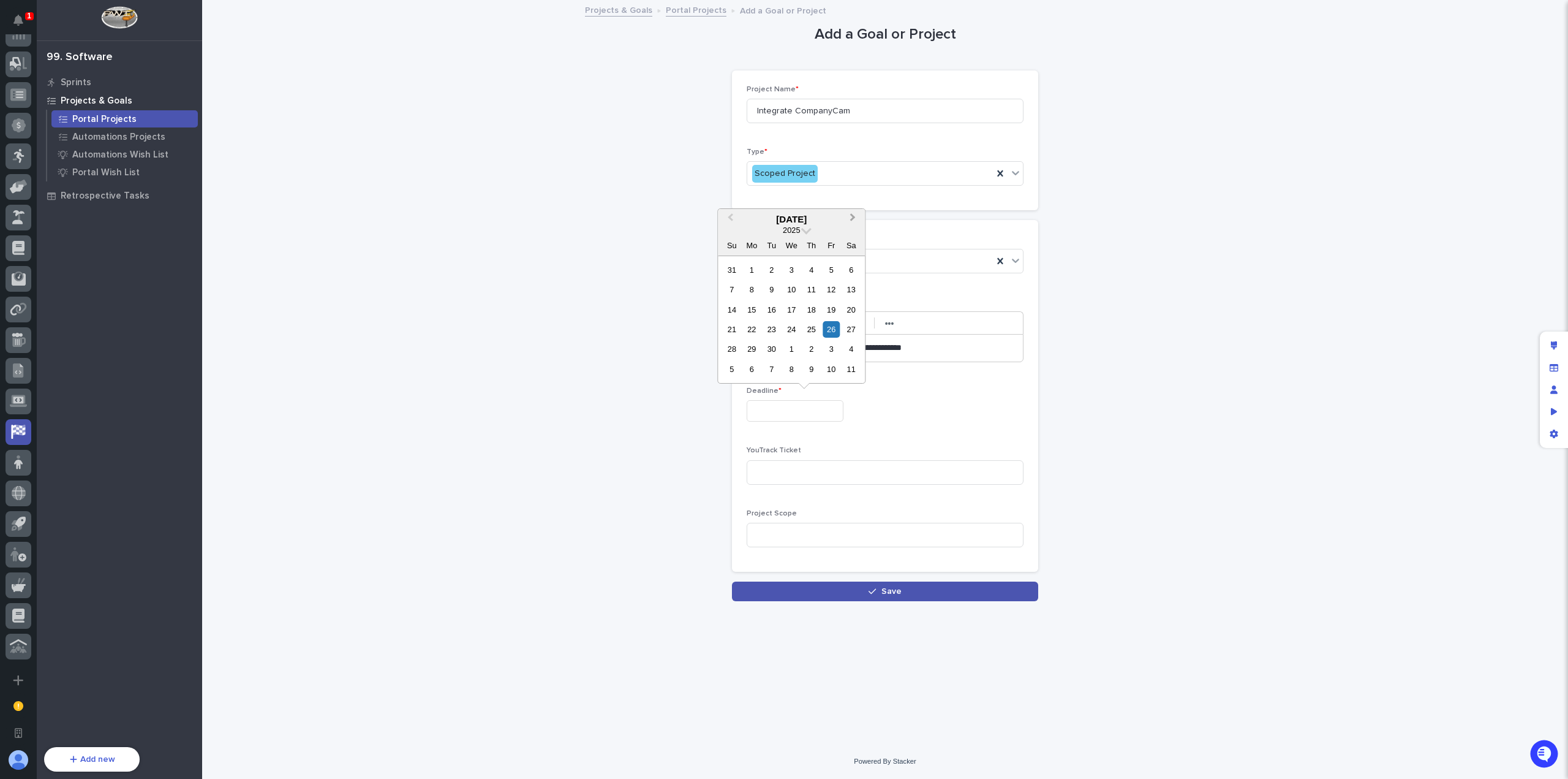
click at [854, 222] on button "Next Month" at bounding box center [854, 220] width 20 height 20
click at [791, 269] on div "1" at bounding box center [792, 270] width 16 height 16
type input "**********"
click at [914, 588] on button "Save" at bounding box center [885, 591] width 307 height 20
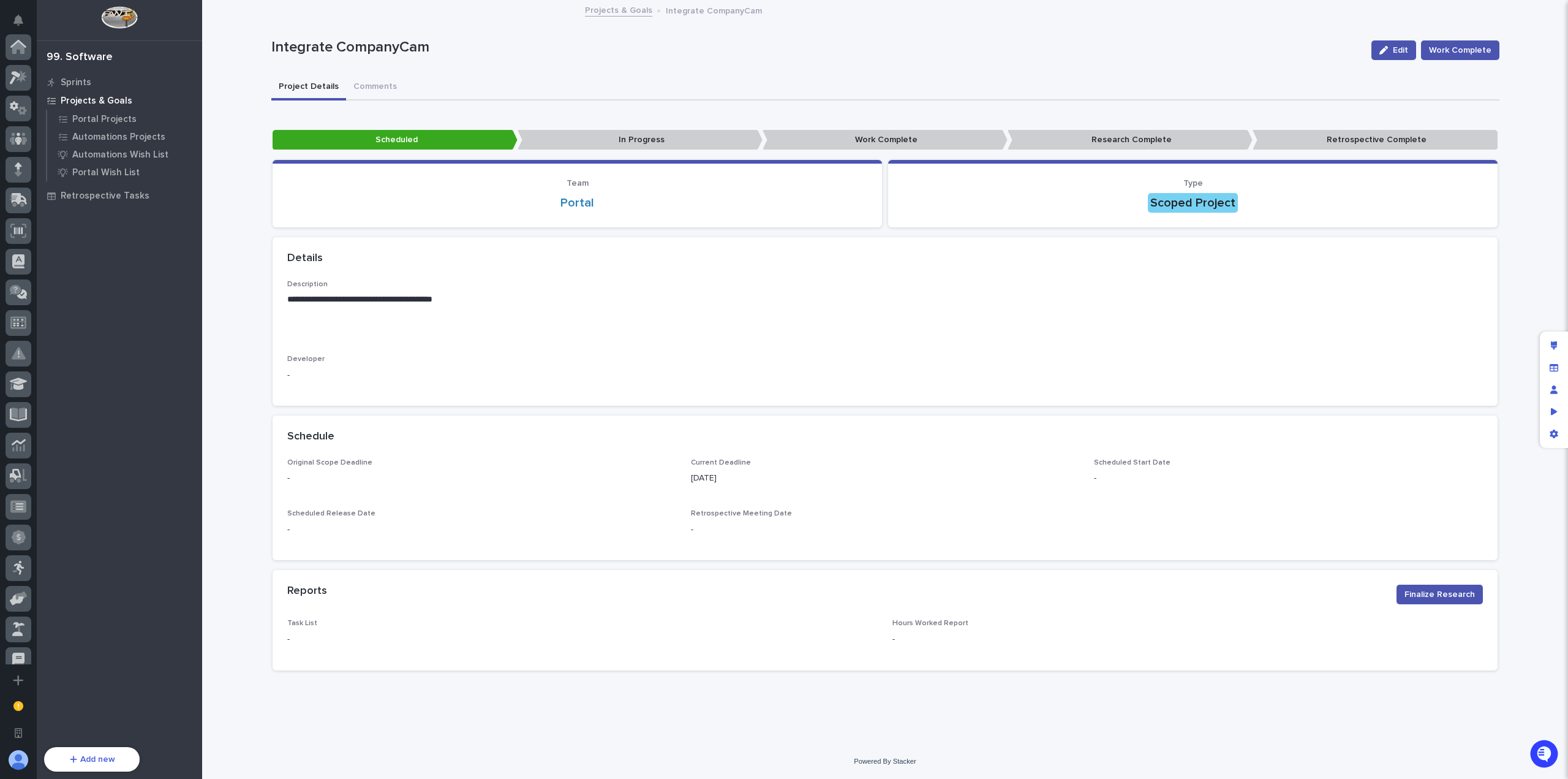
scroll to position [412, 0]
click at [121, 118] on p "Portal Projects" at bounding box center [104, 120] width 65 height 11
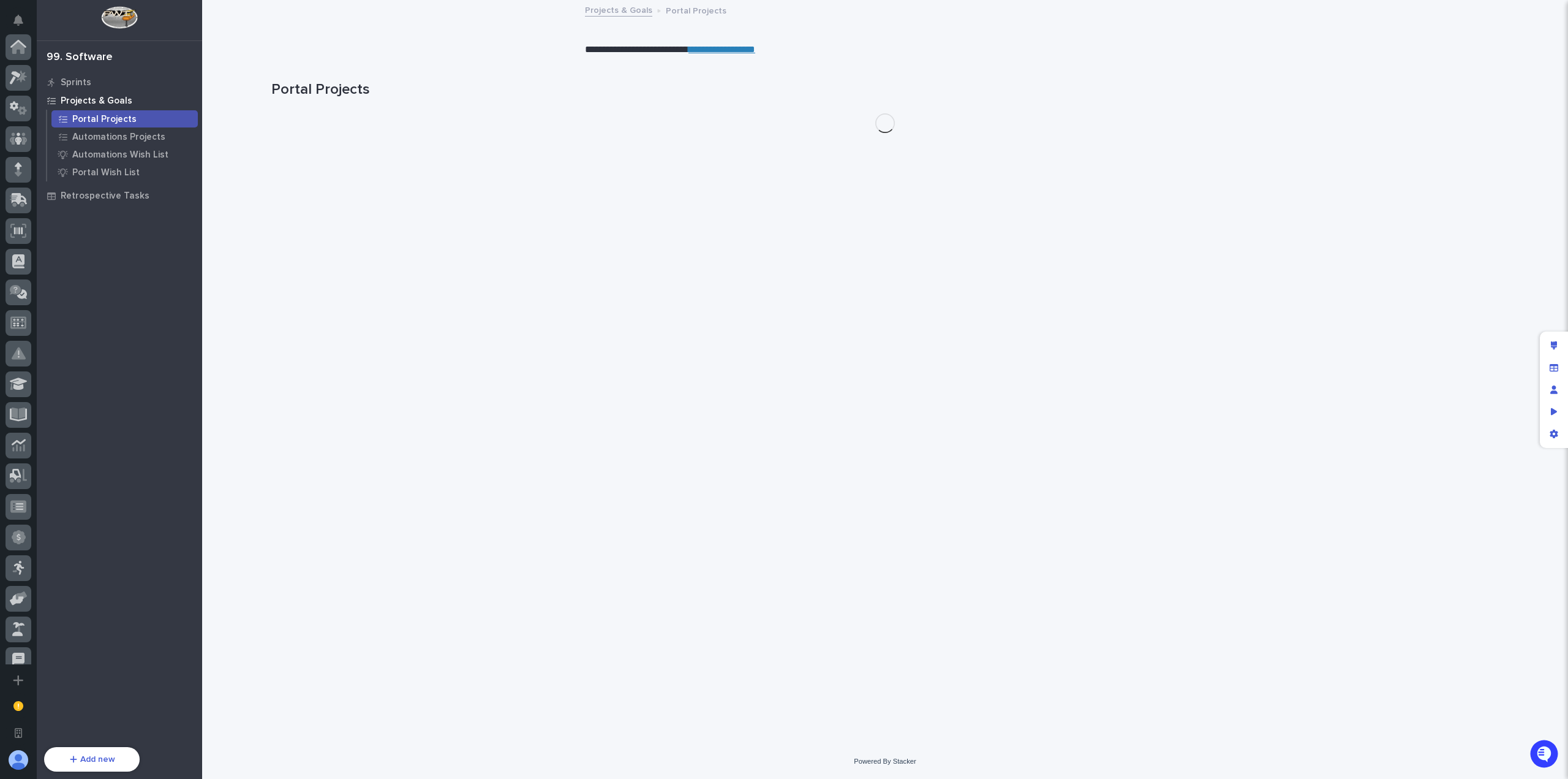
scroll to position [412, 0]
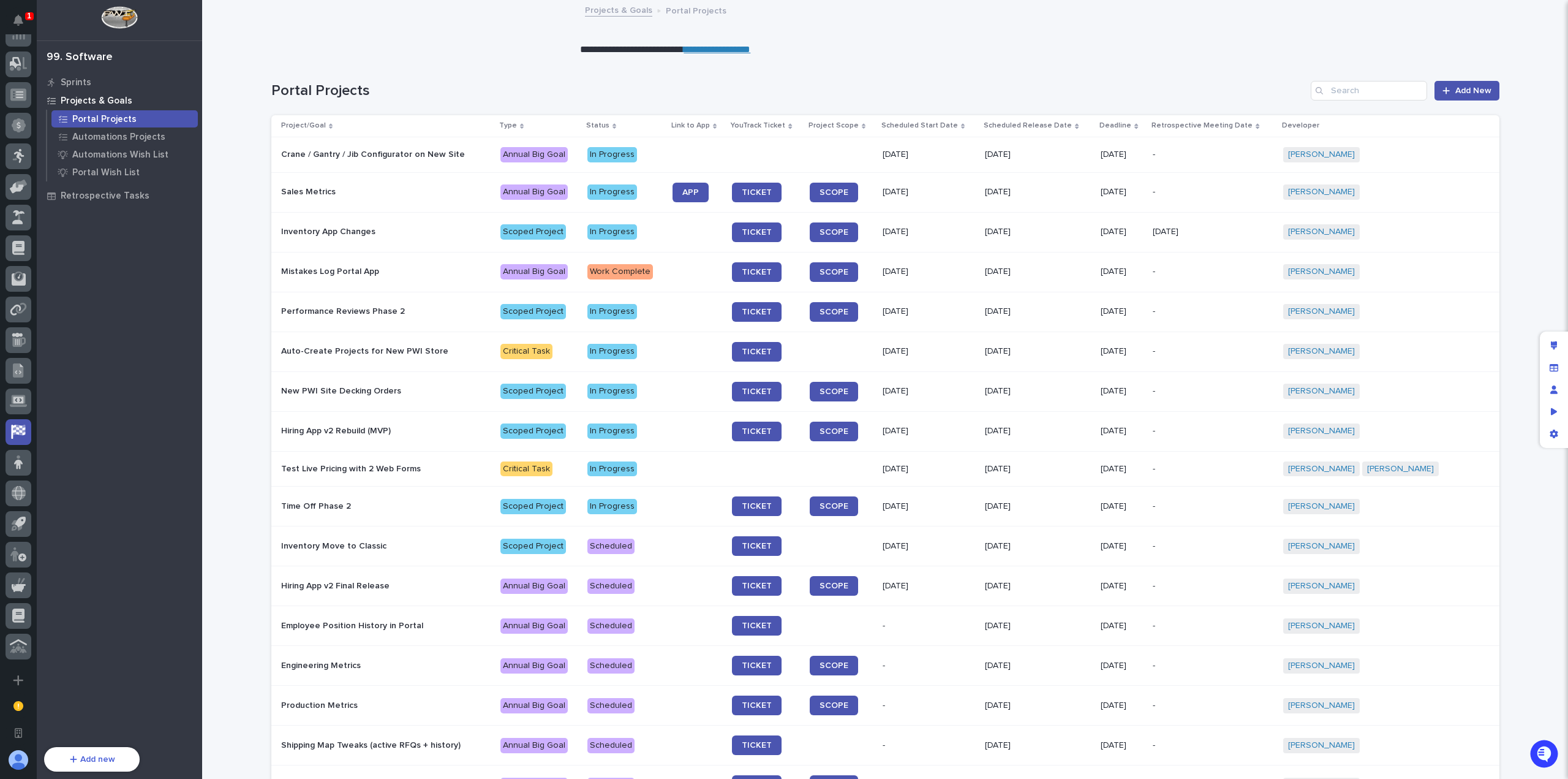
click at [750, 50] on link "**********" at bounding box center [717, 50] width 67 height 10
drag, startPoint x: 1548, startPoint y: 344, endPoint x: 765, endPoint y: 33, distance: 842.5
click at [1548, 344] on div "Edit layout" at bounding box center [1554, 345] width 22 height 22
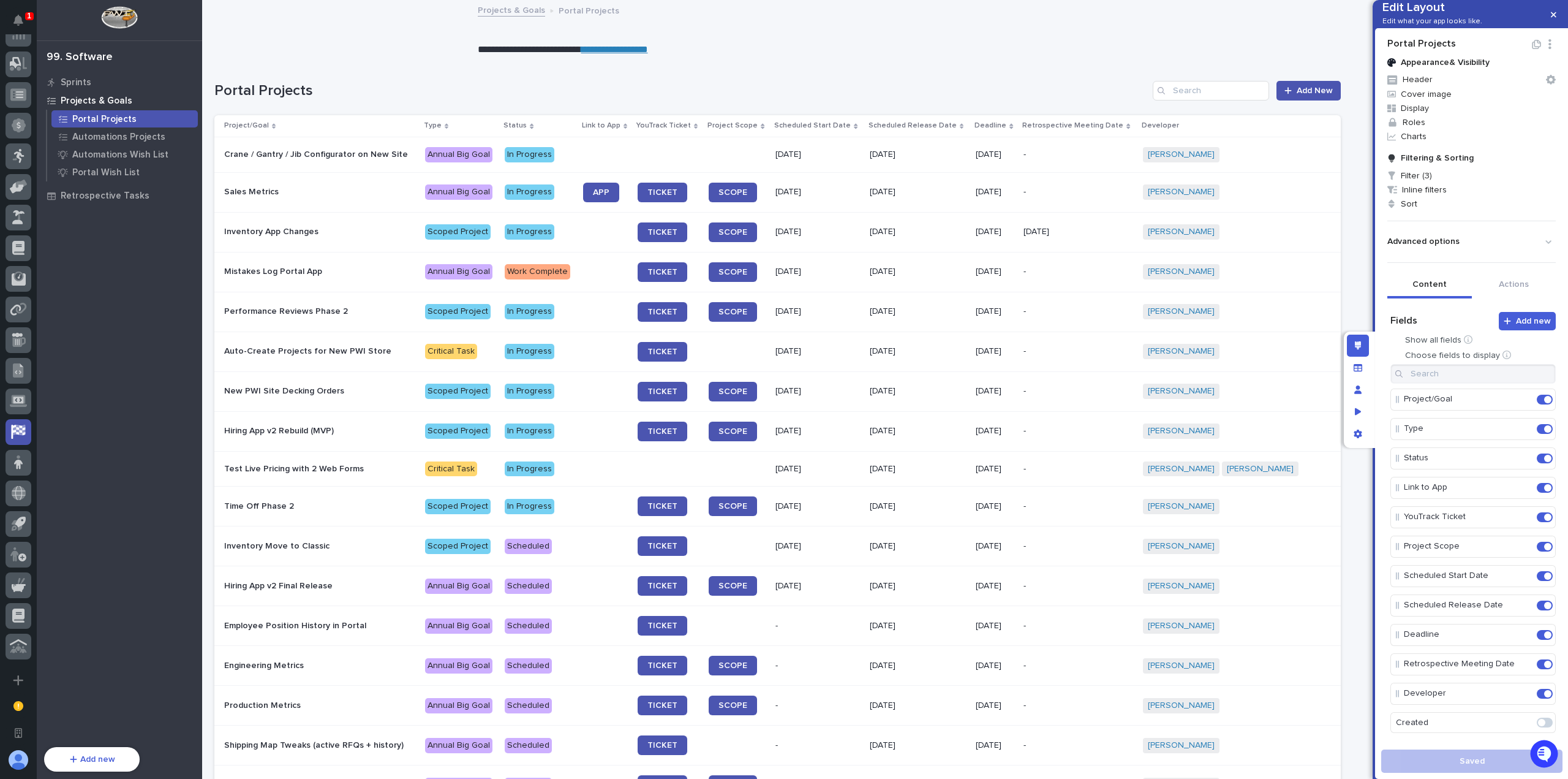
click at [710, 50] on p "**********" at bounding box center [778, 50] width 600 height 14
click at [1414, 87] on button "Header" at bounding box center [1471, 80] width 178 height 15
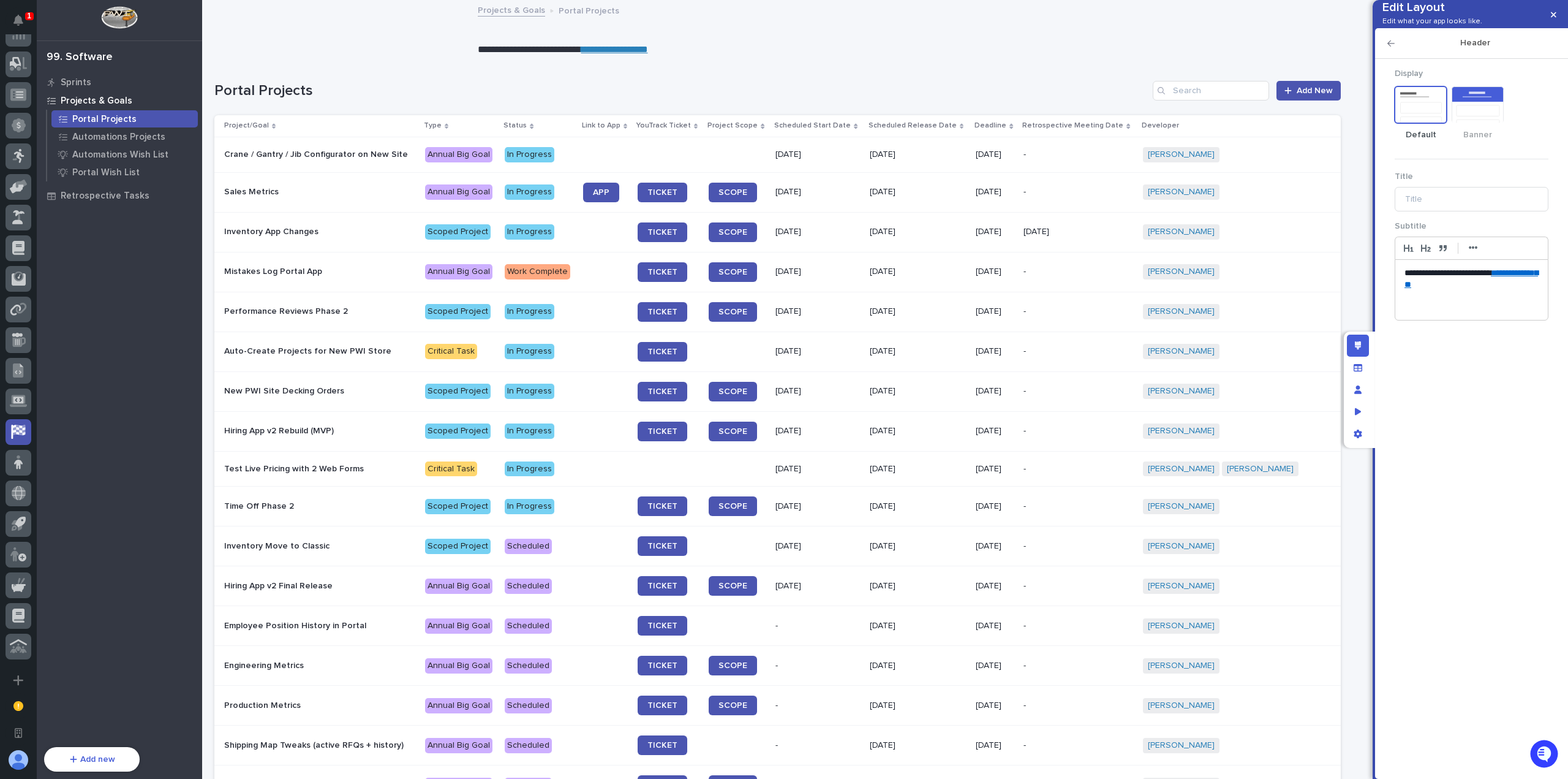
click at [1503, 289] on link "**********" at bounding box center [1471, 279] width 133 height 21
click at [1492, 300] on link at bounding box center [1487, 296] width 29 height 9
paste input "**********"
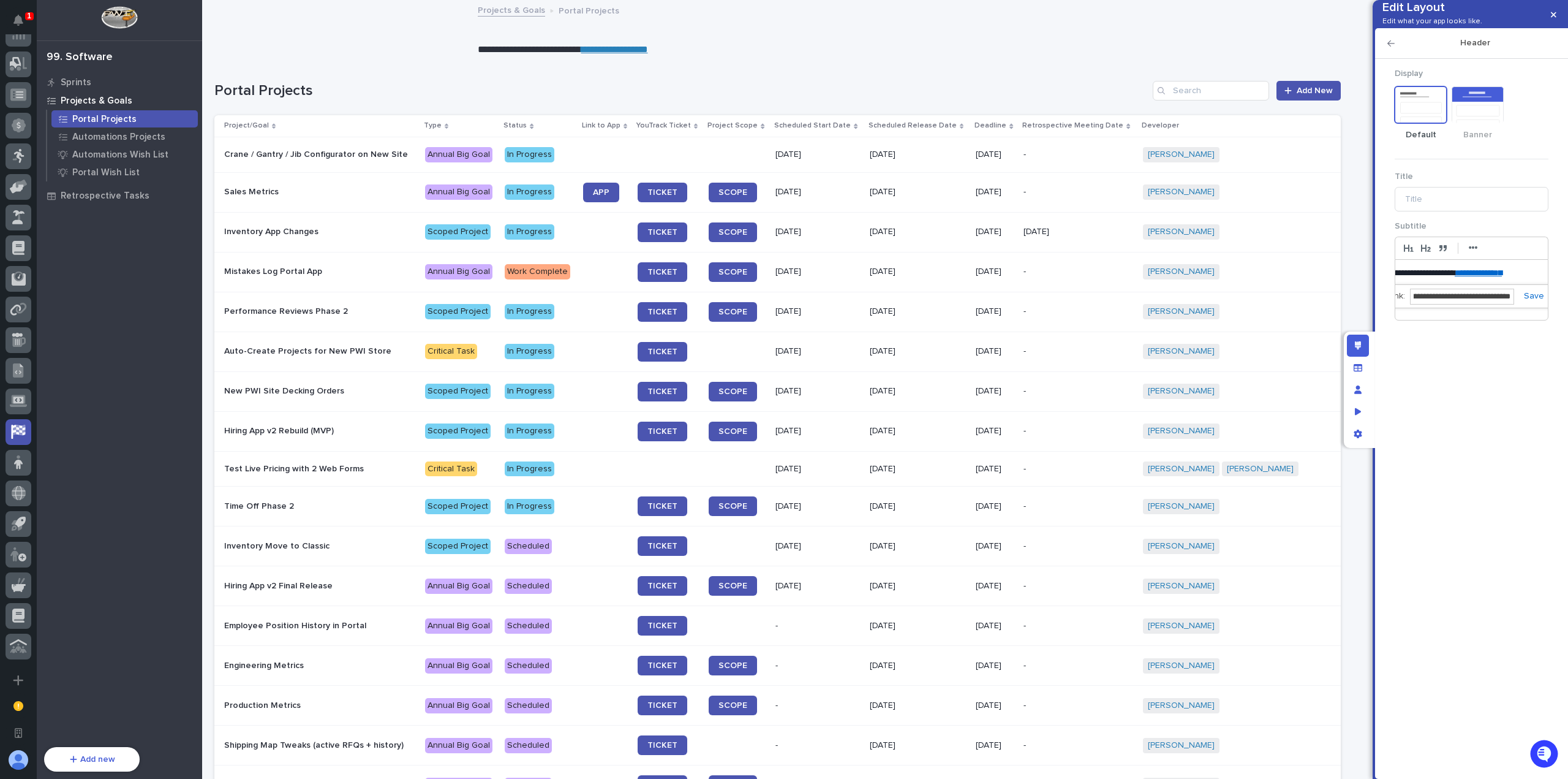
scroll to position [0, 37]
type input "**********"
click at [1529, 300] on link at bounding box center [1529, 296] width 30 height 9
click at [1550, 12] on button "button" at bounding box center [1554, 14] width 20 height 20
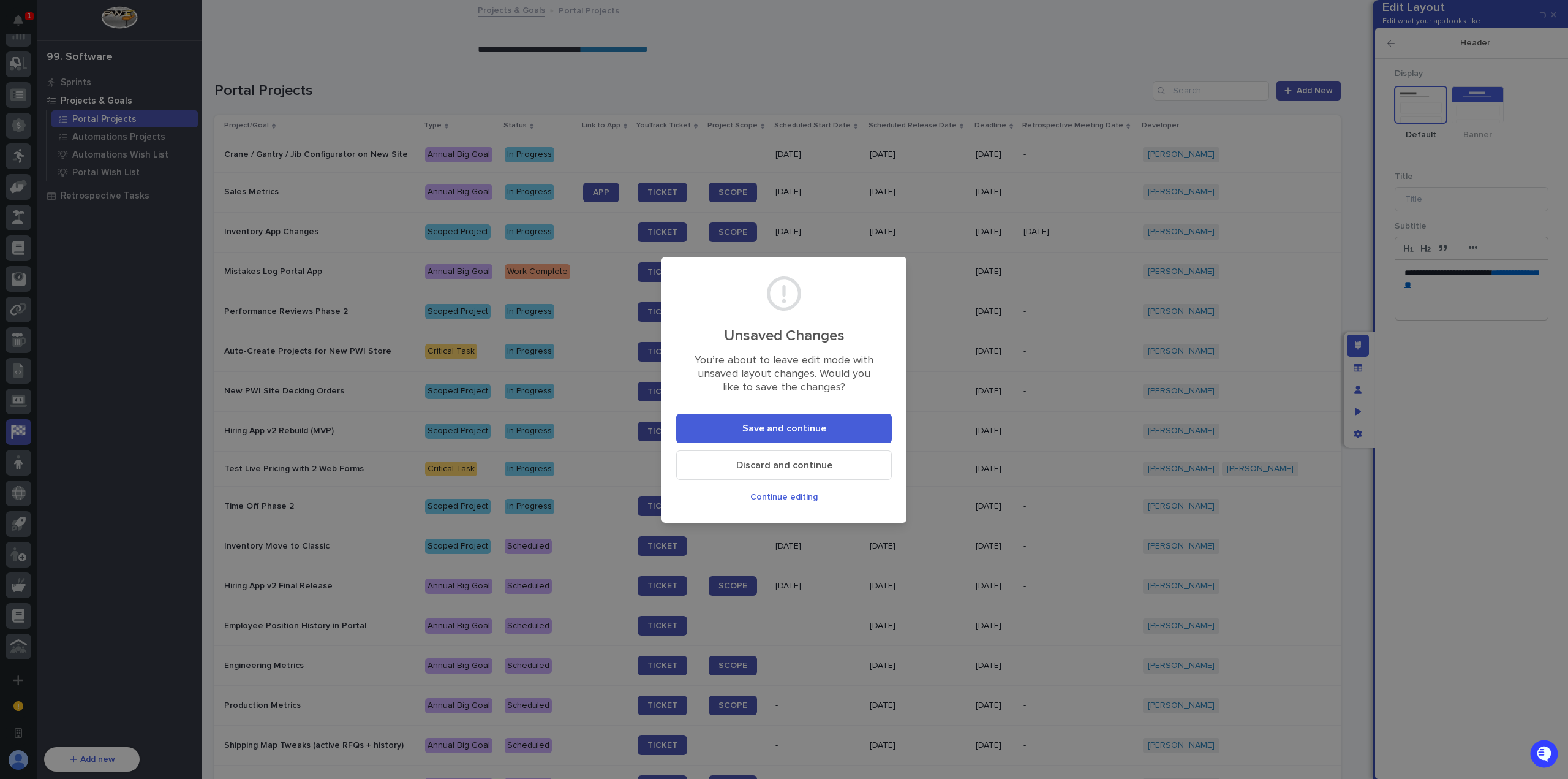
click at [833, 429] on button "Save and continue" at bounding box center [784, 428] width 215 height 29
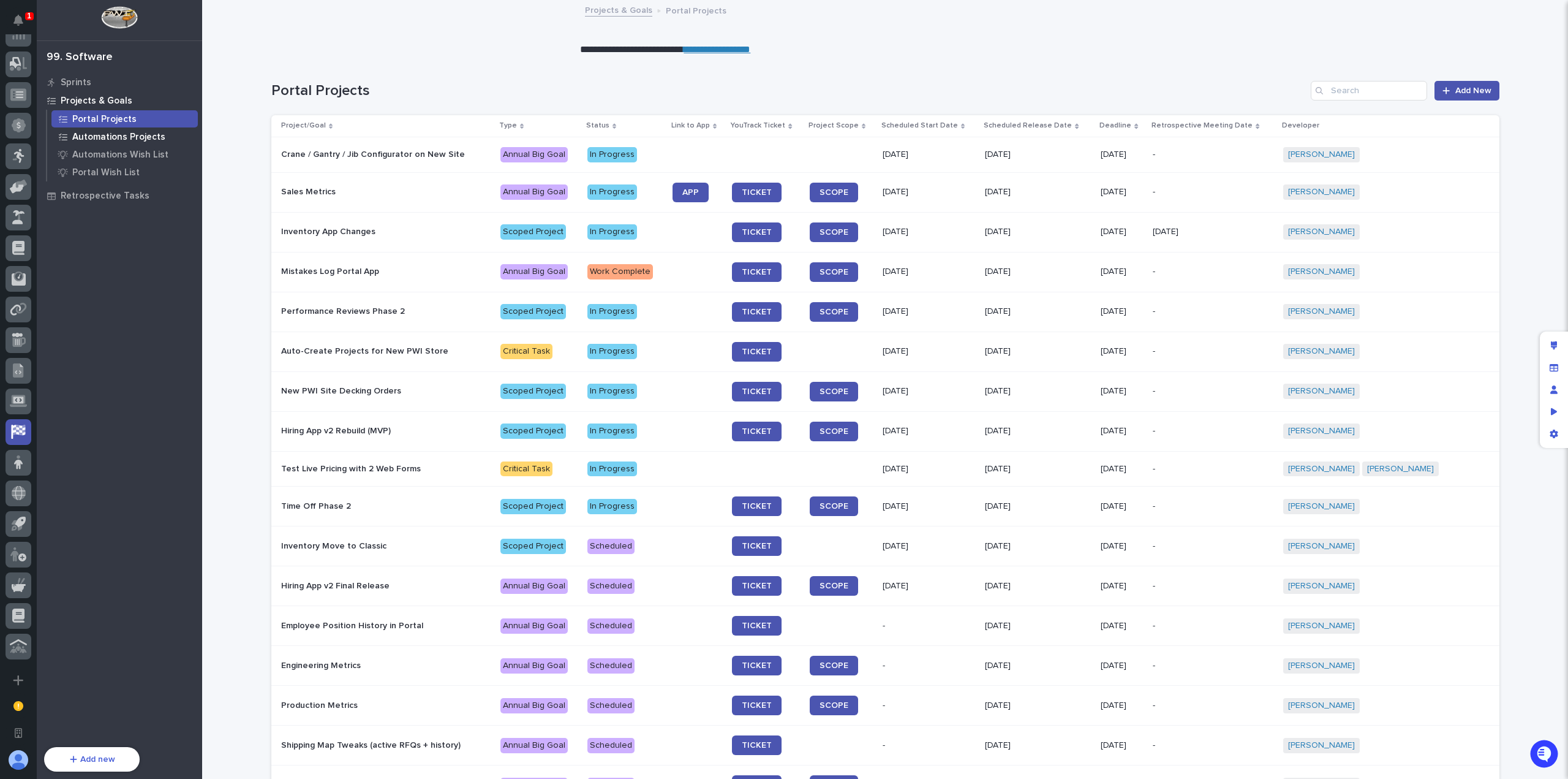
click at [139, 137] on p "Automations Projects" at bounding box center [118, 137] width 93 height 11
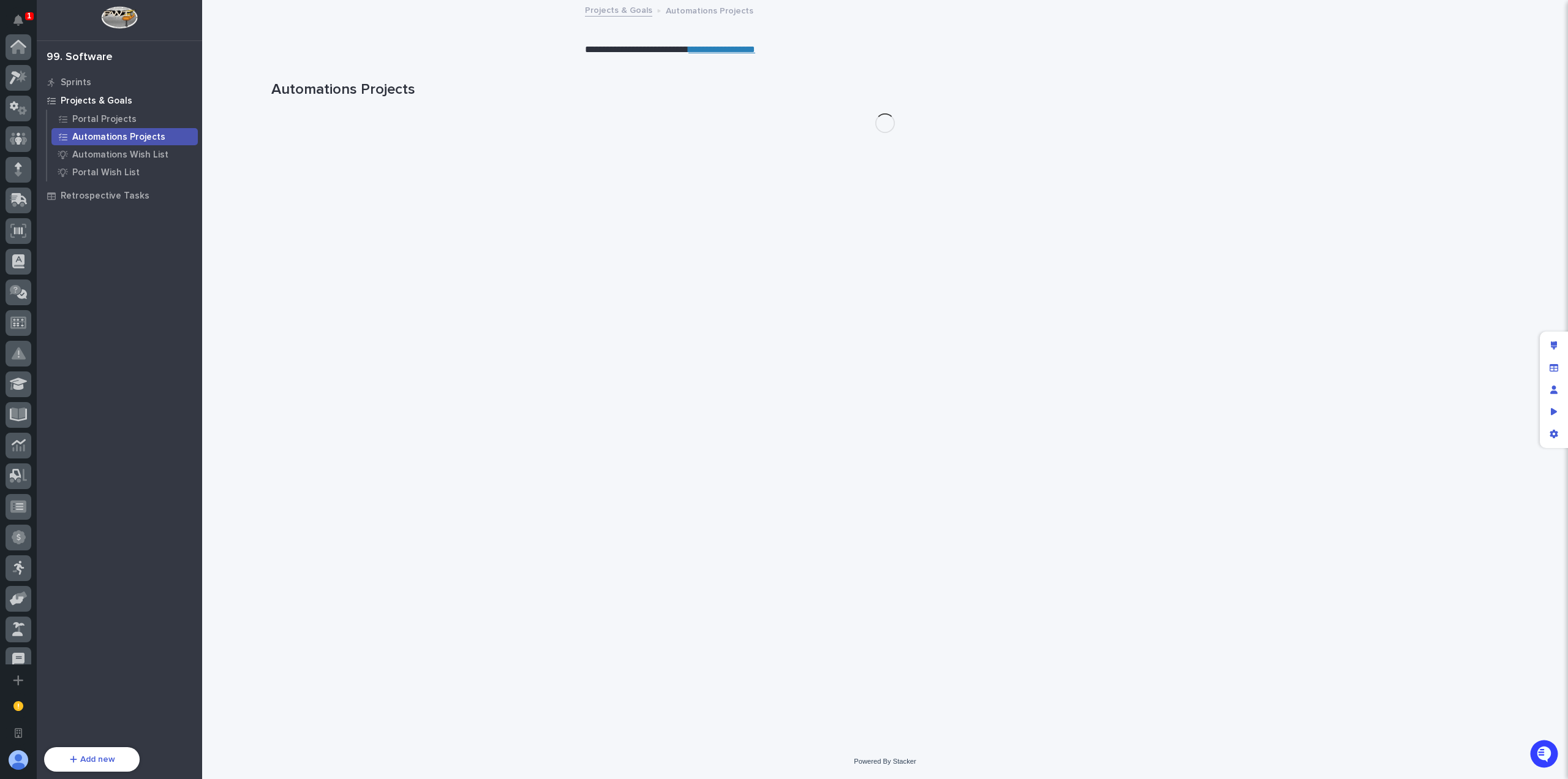
scroll to position [412, 0]
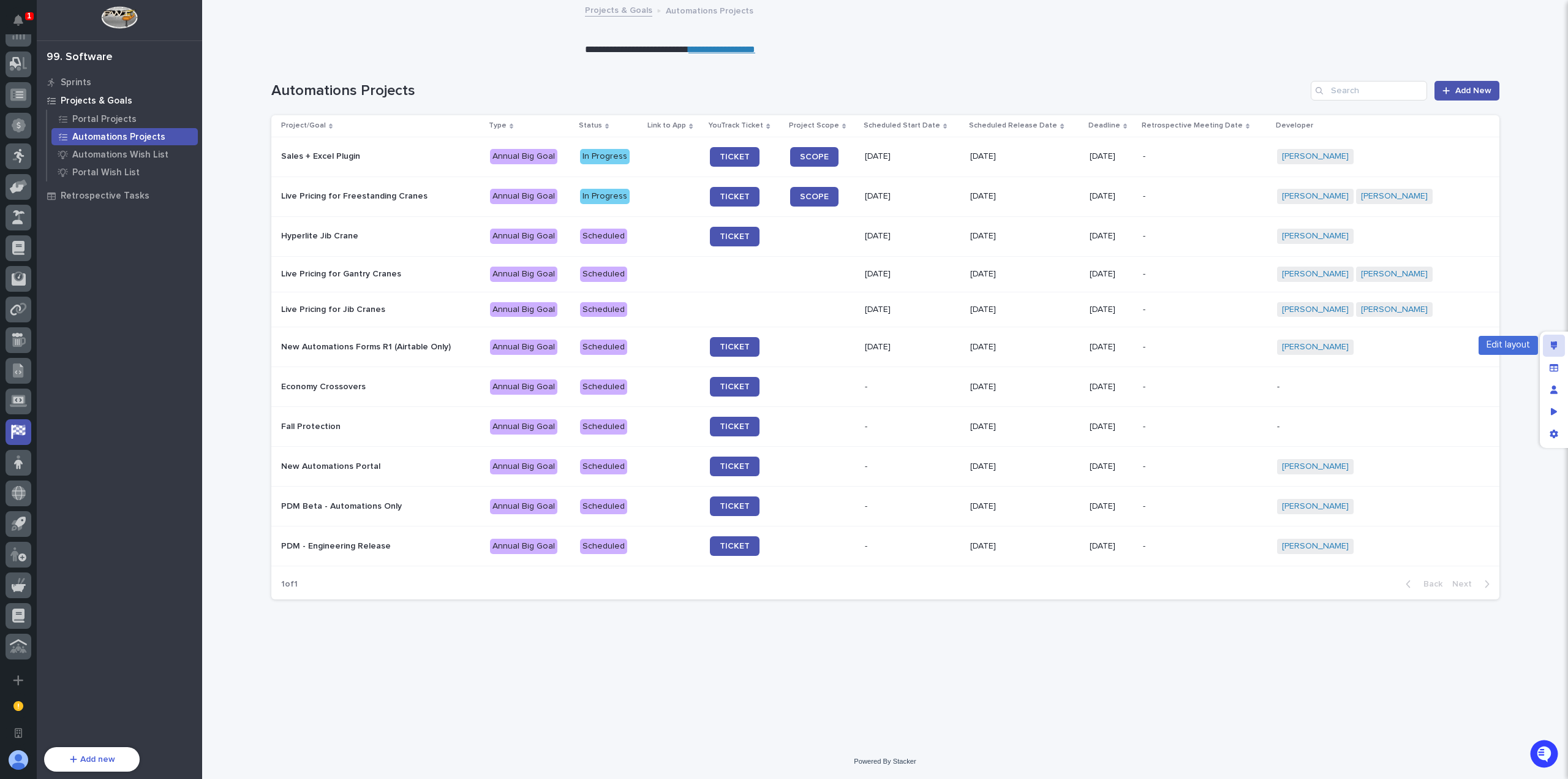
click at [1557, 346] on icon "Edit layout" at bounding box center [1554, 345] width 7 height 9
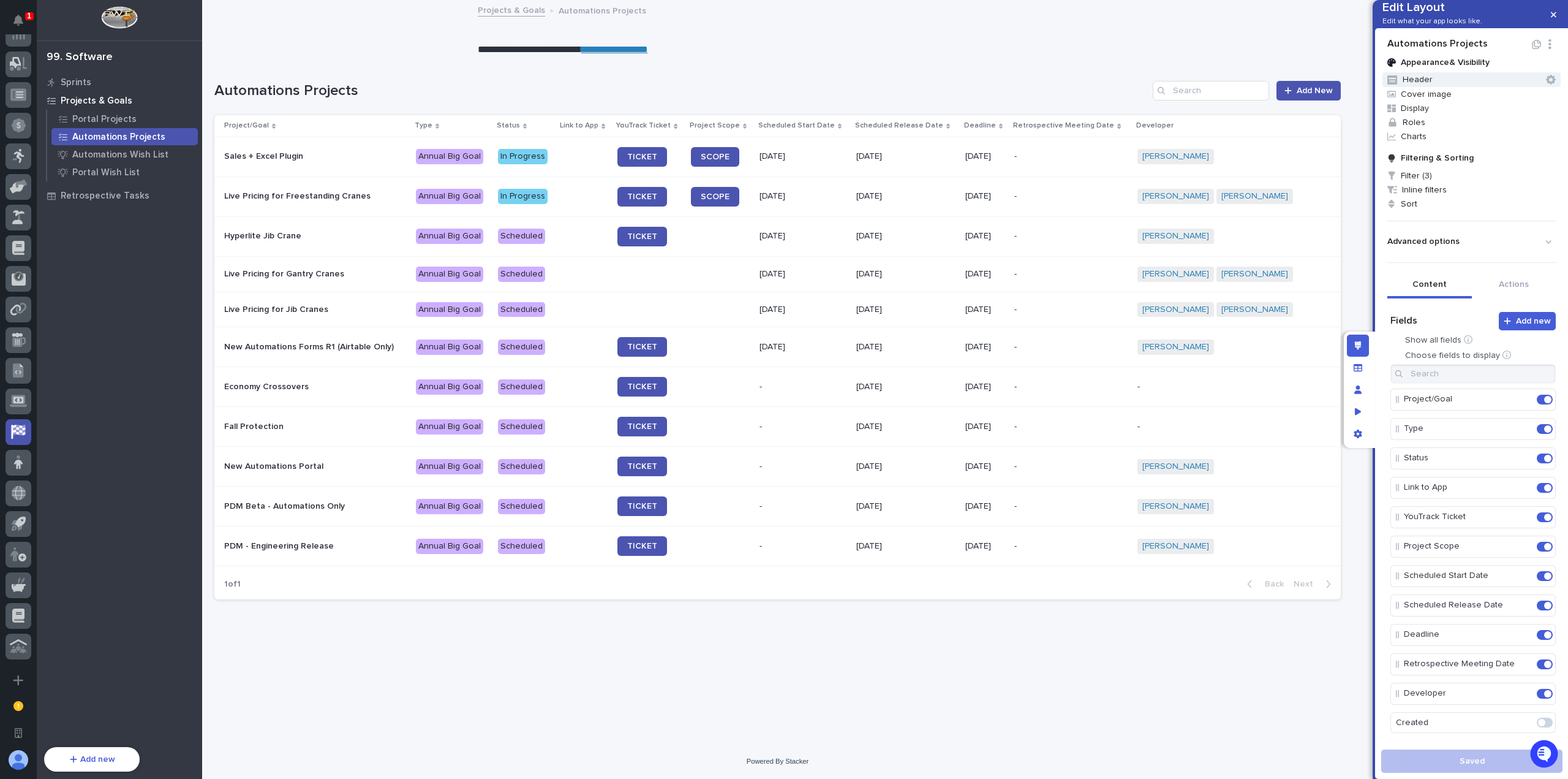
click at [1461, 87] on button "Header" at bounding box center [1471, 80] width 178 height 15
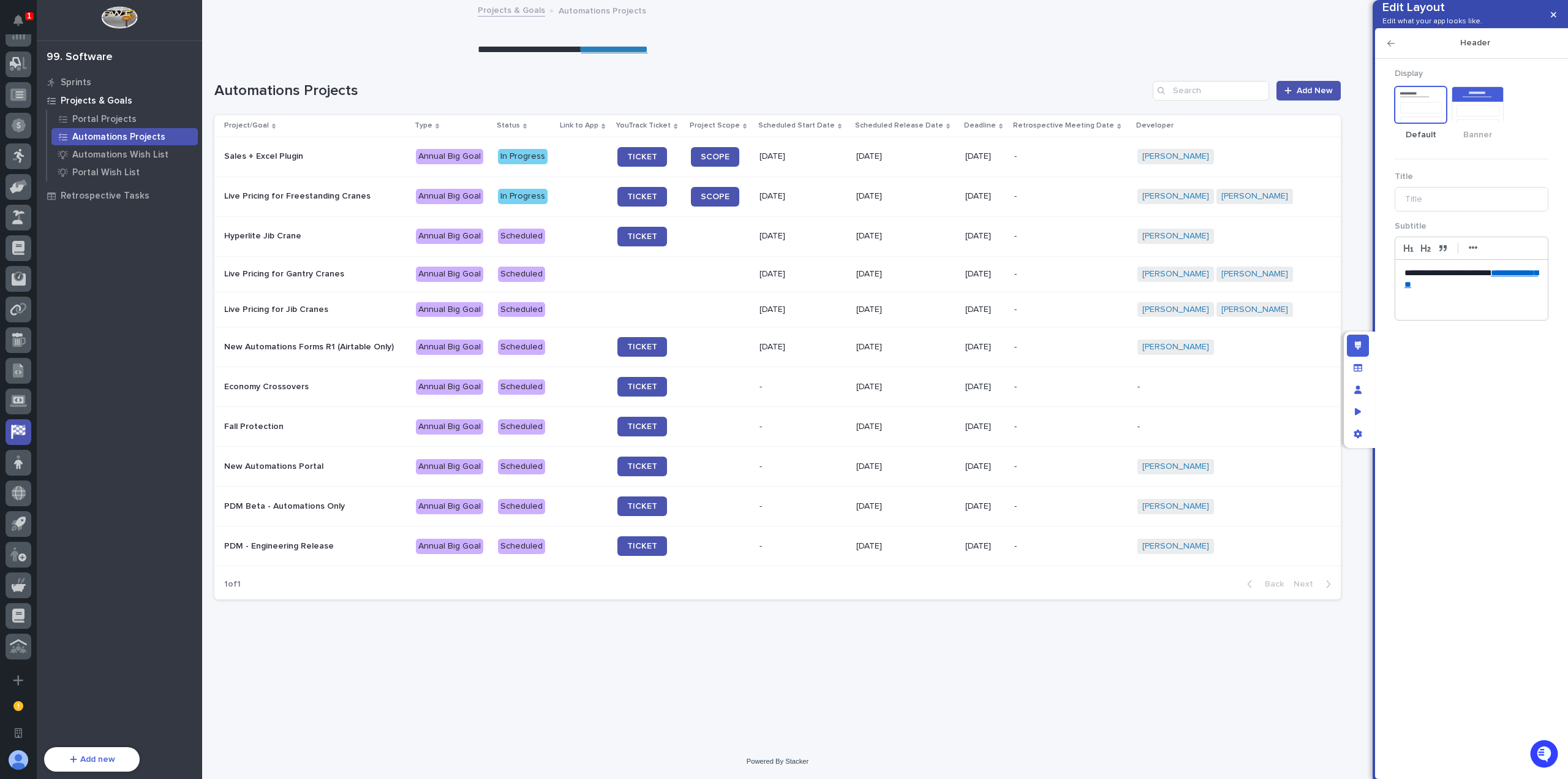
click at [1450, 289] on link "**********" at bounding box center [1471, 279] width 133 height 21
click at [1489, 300] on link at bounding box center [1487, 296] width 29 height 9
paste input "**********"
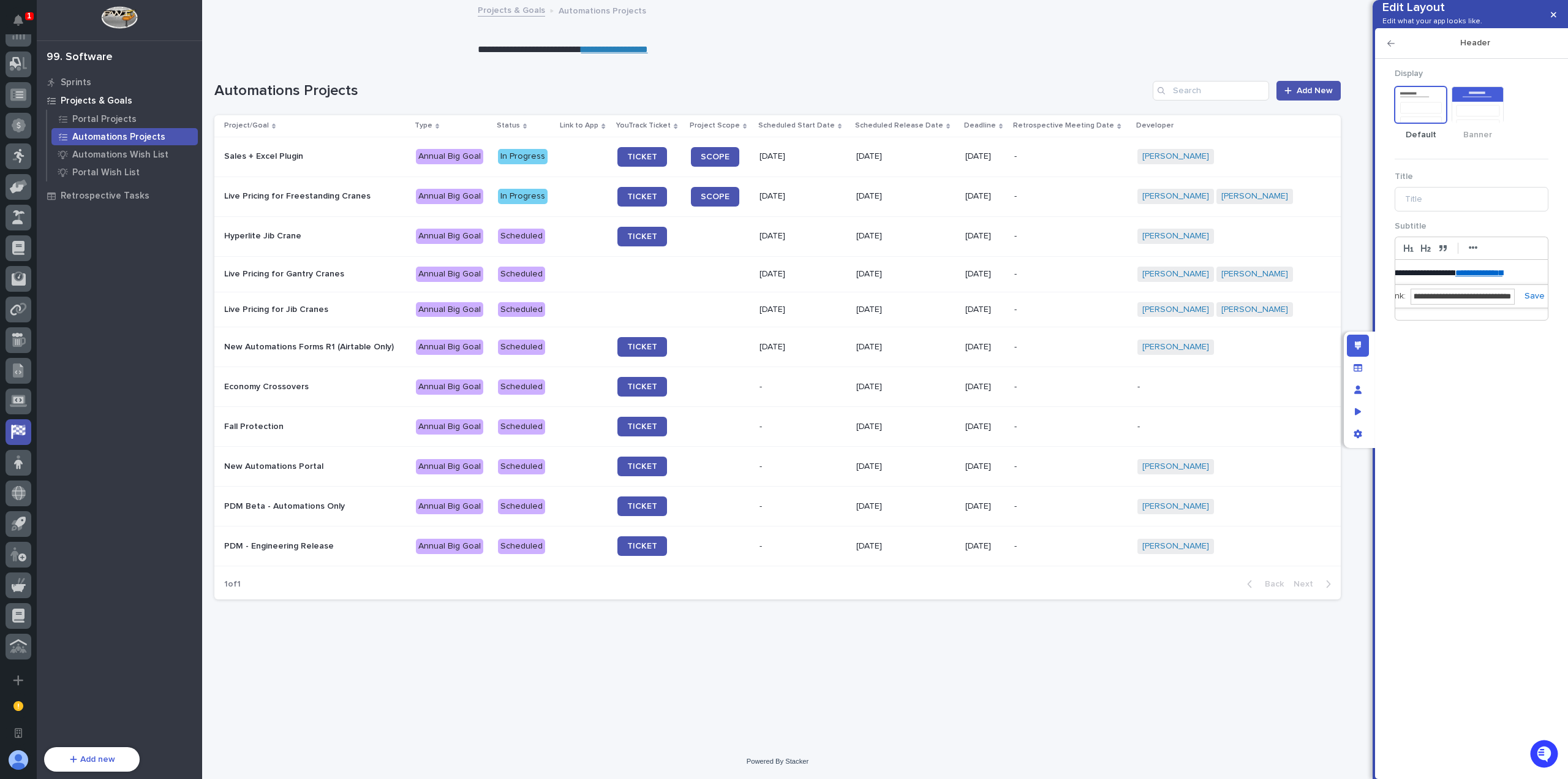
type input "**********"
click at [1533, 300] on link at bounding box center [1530, 296] width 30 height 9
click at [1550, 17] on button "button" at bounding box center [1554, 14] width 20 height 20
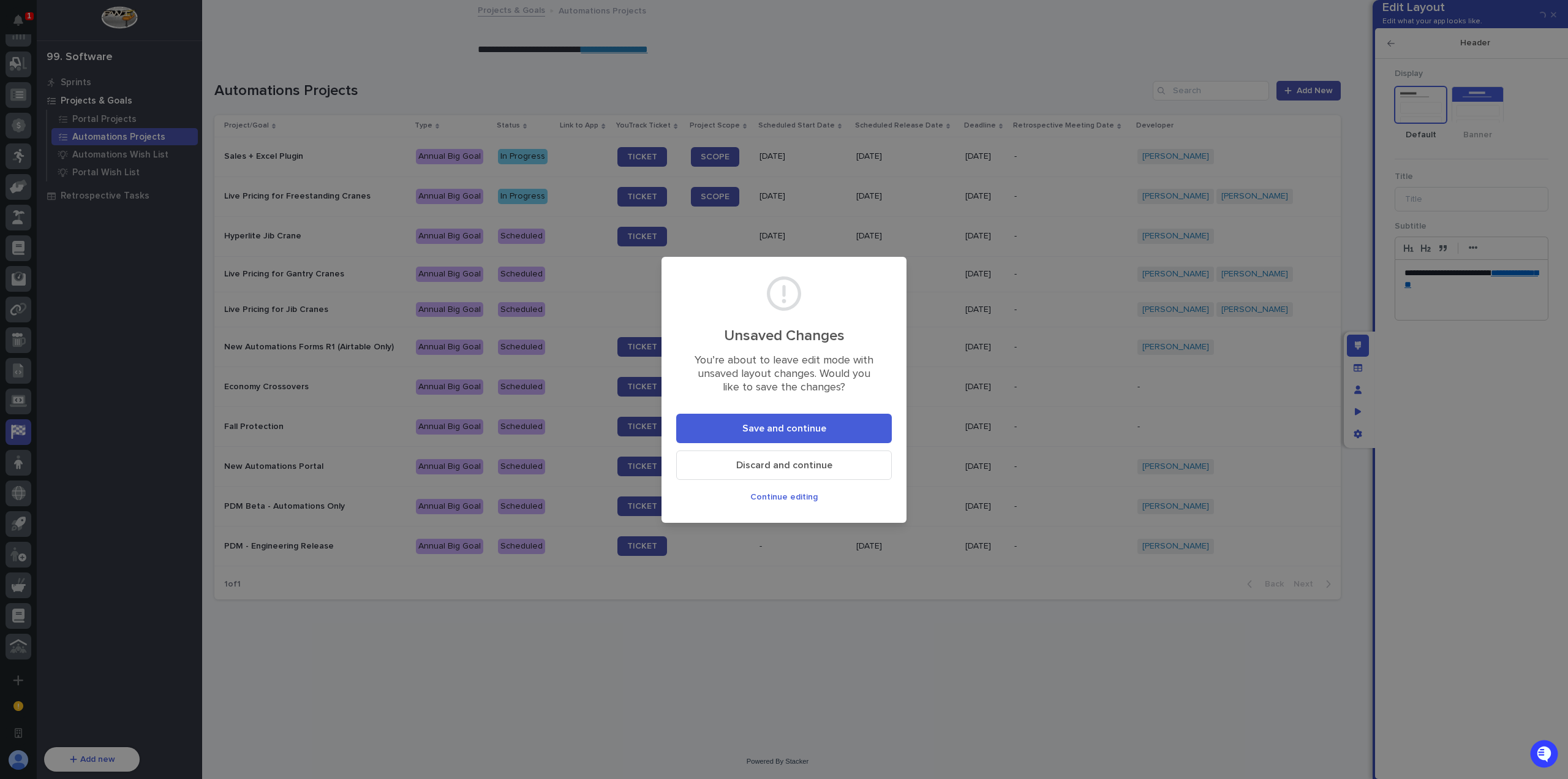
click at [824, 427] on button "Save and continue" at bounding box center [784, 428] width 215 height 29
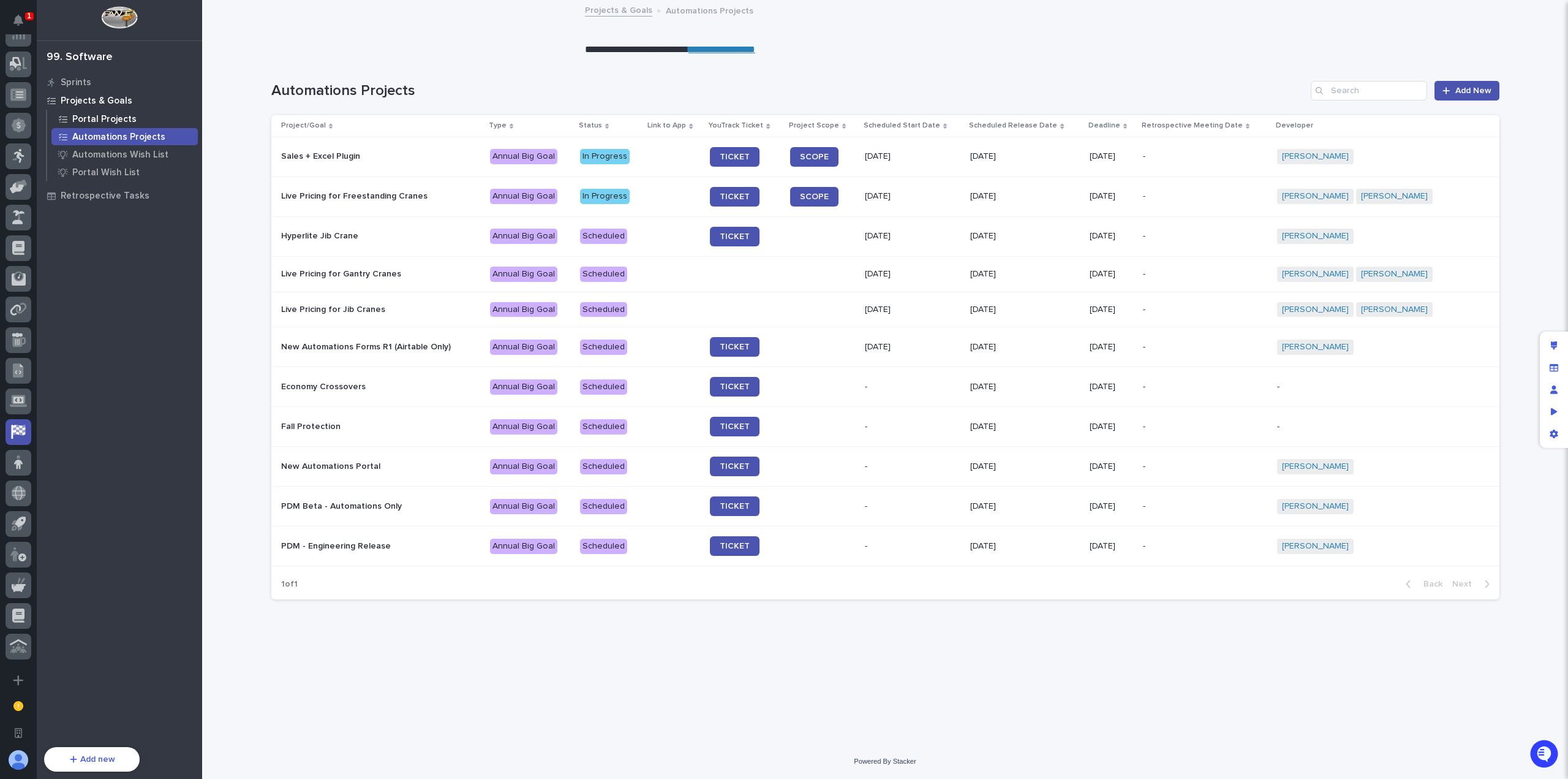
click at [90, 120] on p "Portal Projects" at bounding box center [104, 120] width 65 height 11
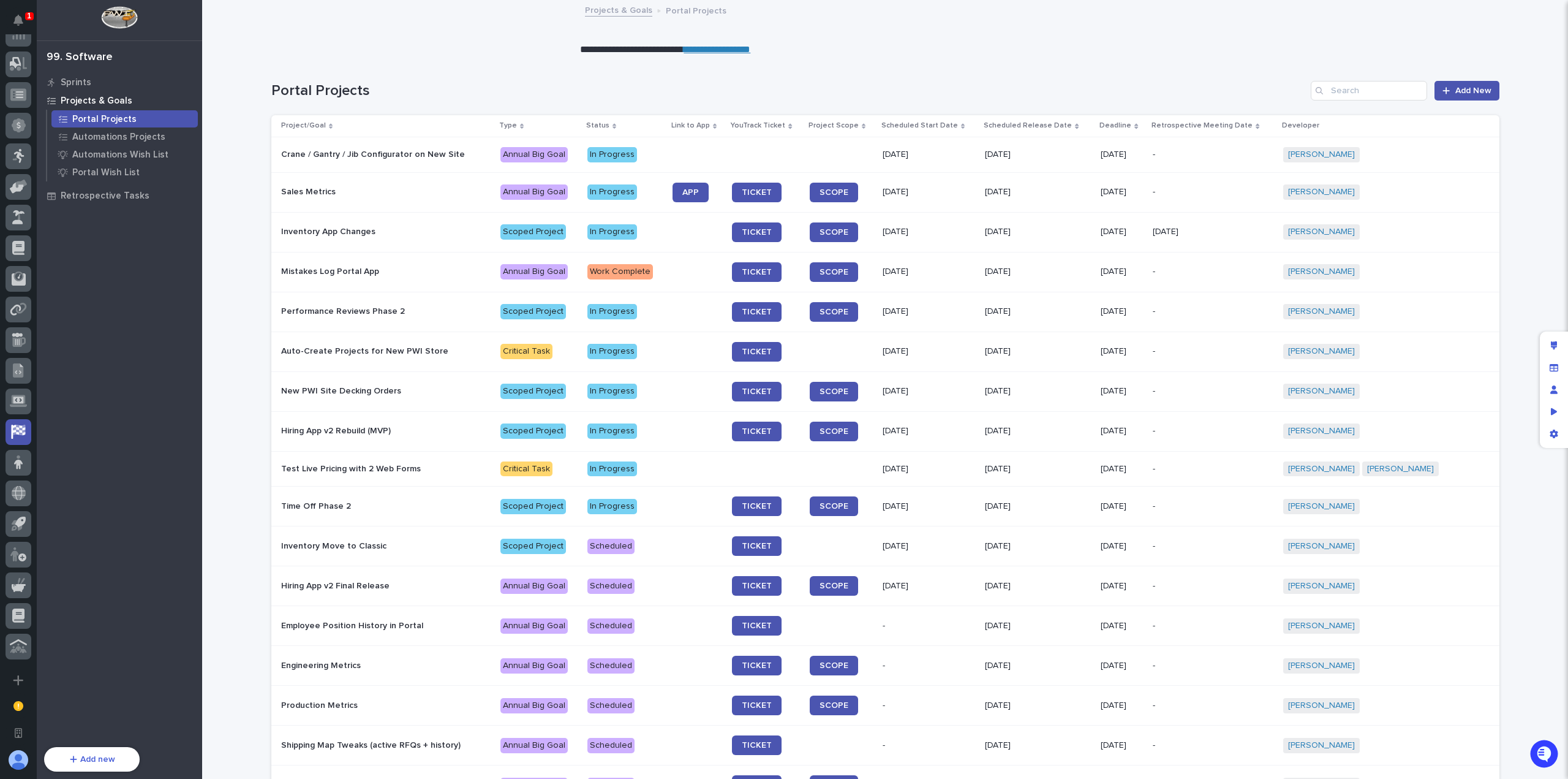
click at [1231, 230] on p "[DATE]" at bounding box center [1213, 231] width 121 height 10
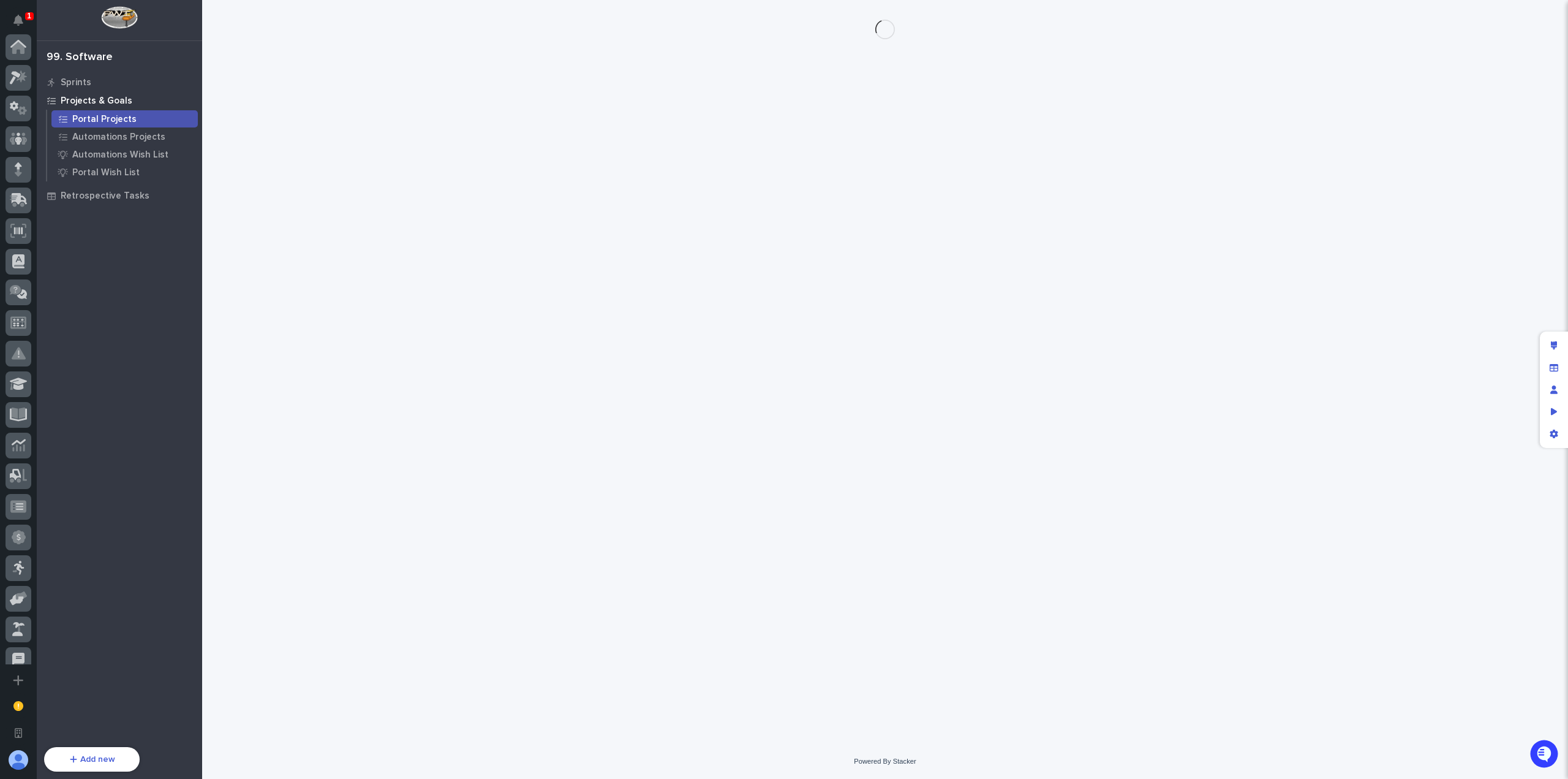
scroll to position [412, 0]
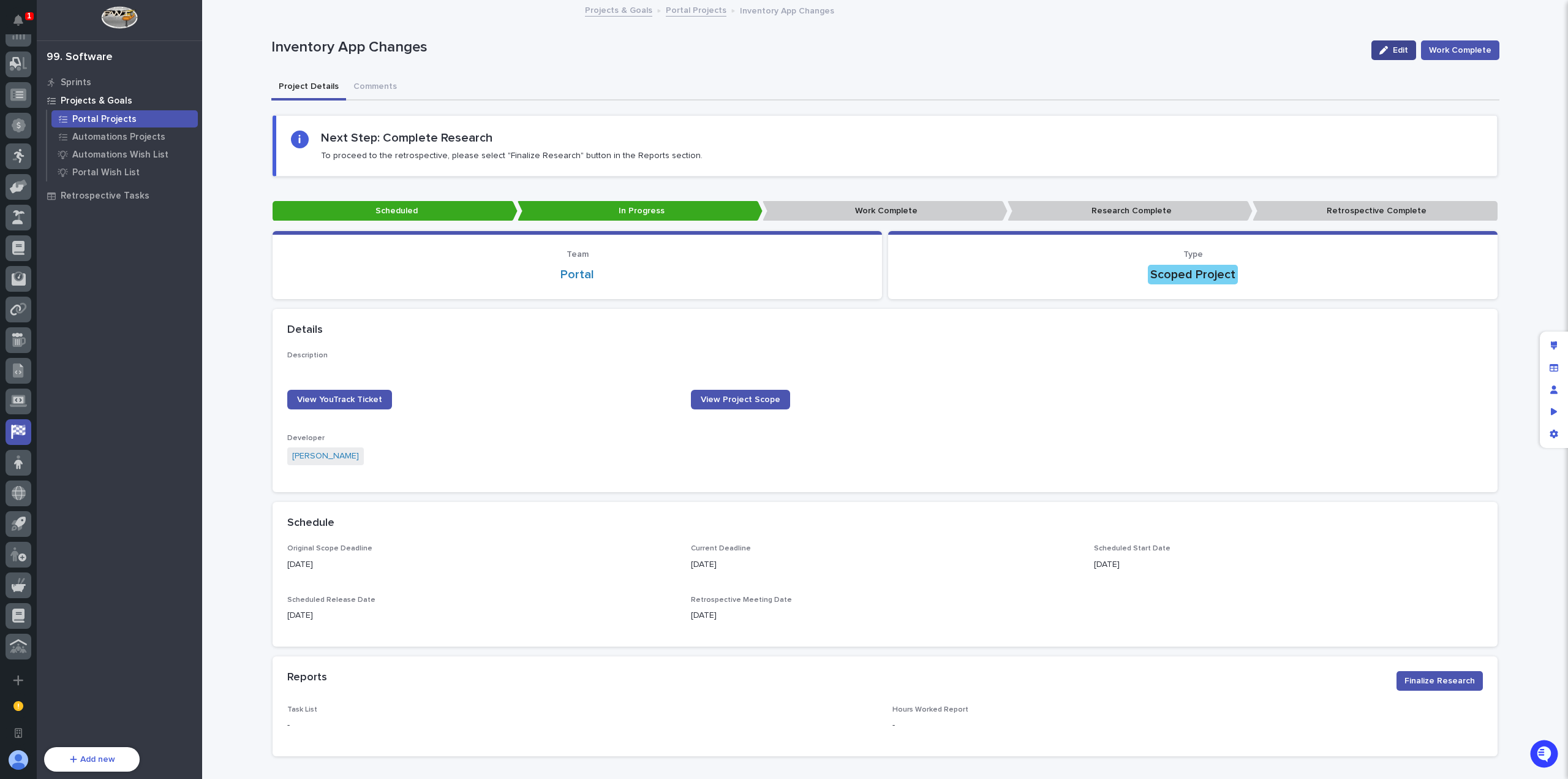
click at [1404, 51] on span "Edit" at bounding box center [1401, 50] width 16 height 9
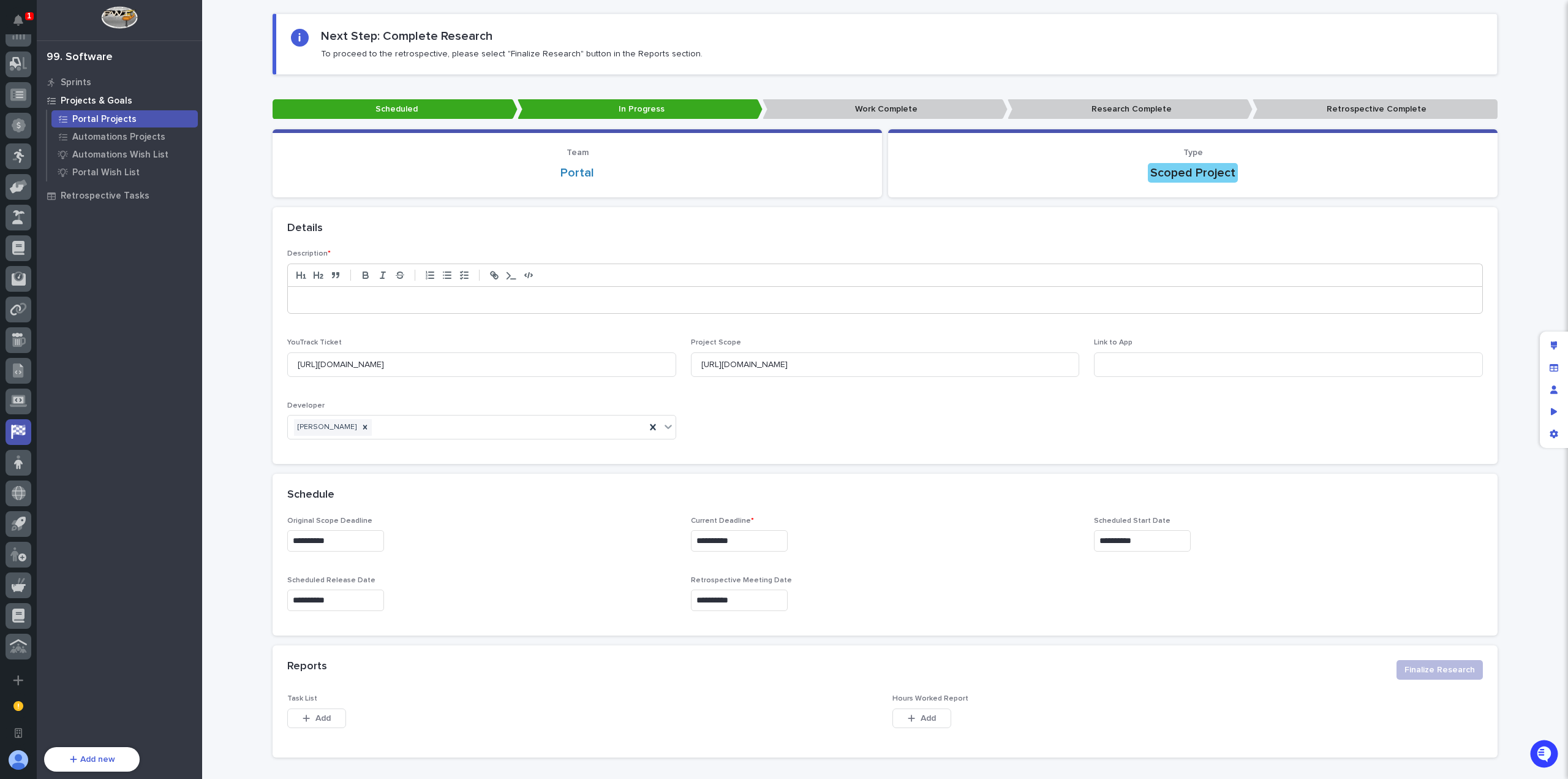
scroll to position [183, 0]
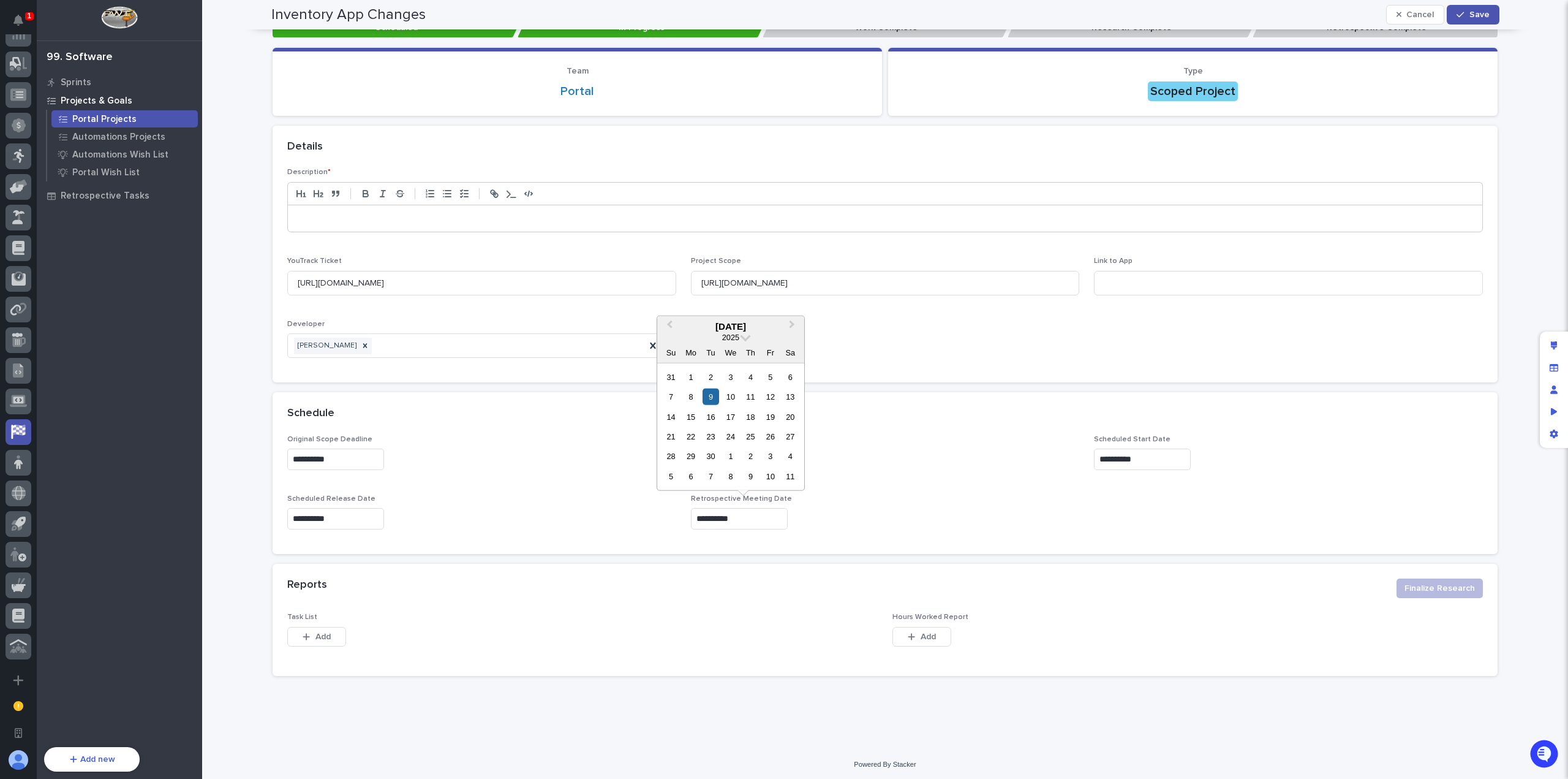
click at [761, 514] on input "**********" at bounding box center [739, 519] width 97 height 22
click at [750, 419] on div "18" at bounding box center [750, 416] width 16 height 16
type input "**********"
click at [1465, 16] on div "button" at bounding box center [1463, 14] width 12 height 9
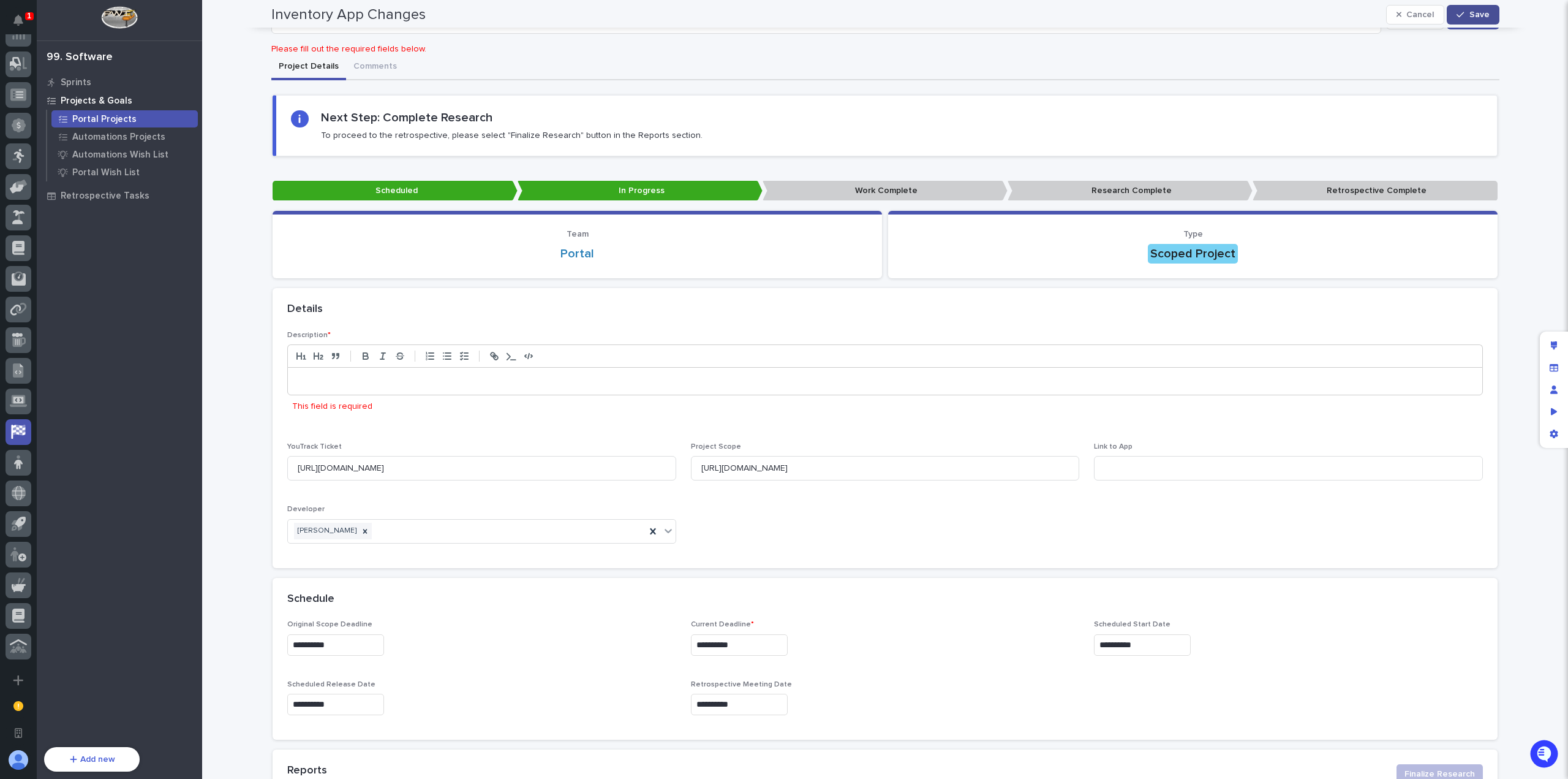
scroll to position [0, 0]
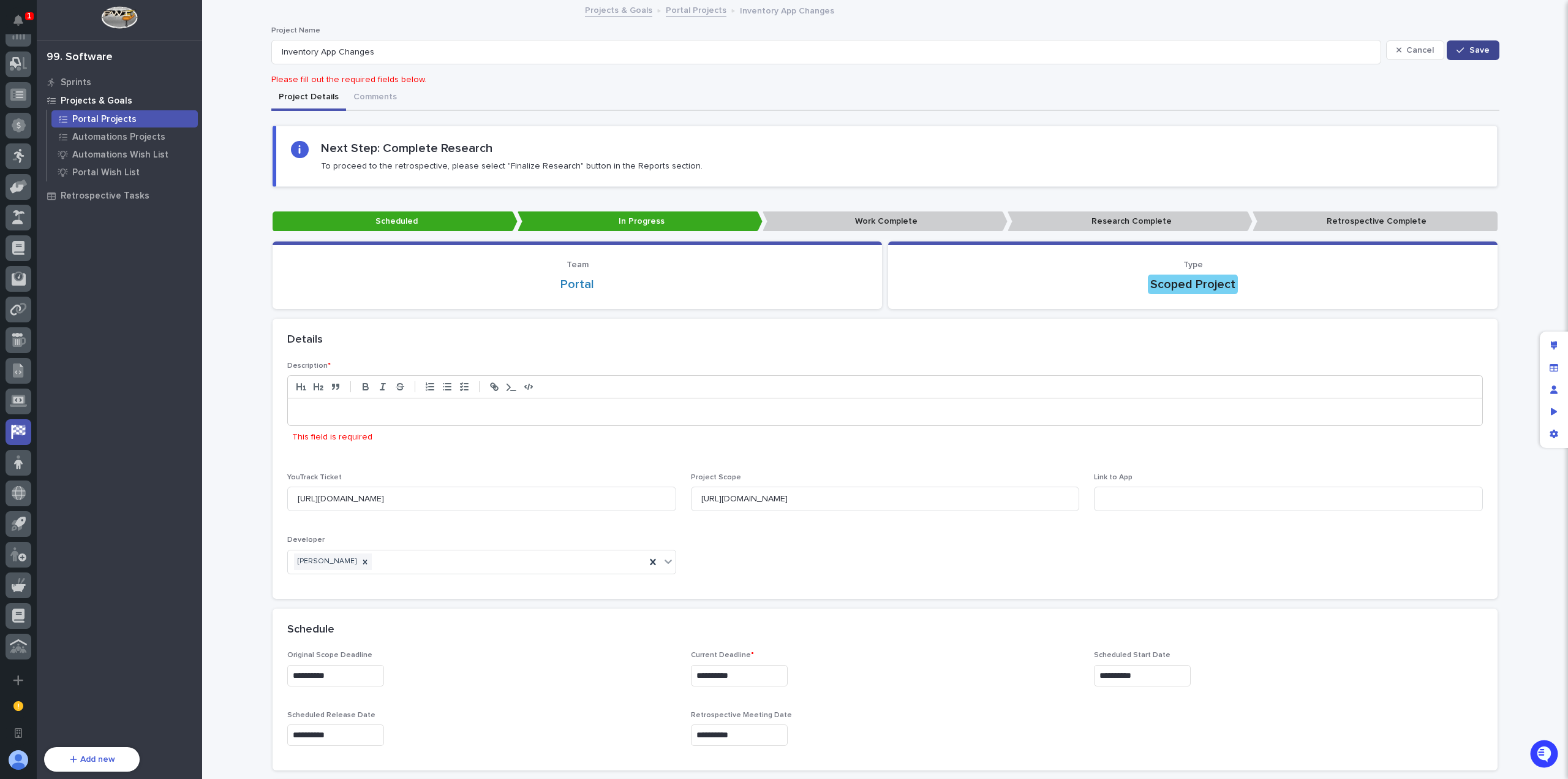
click at [1475, 45] on button "Save" at bounding box center [1473, 50] width 52 height 20
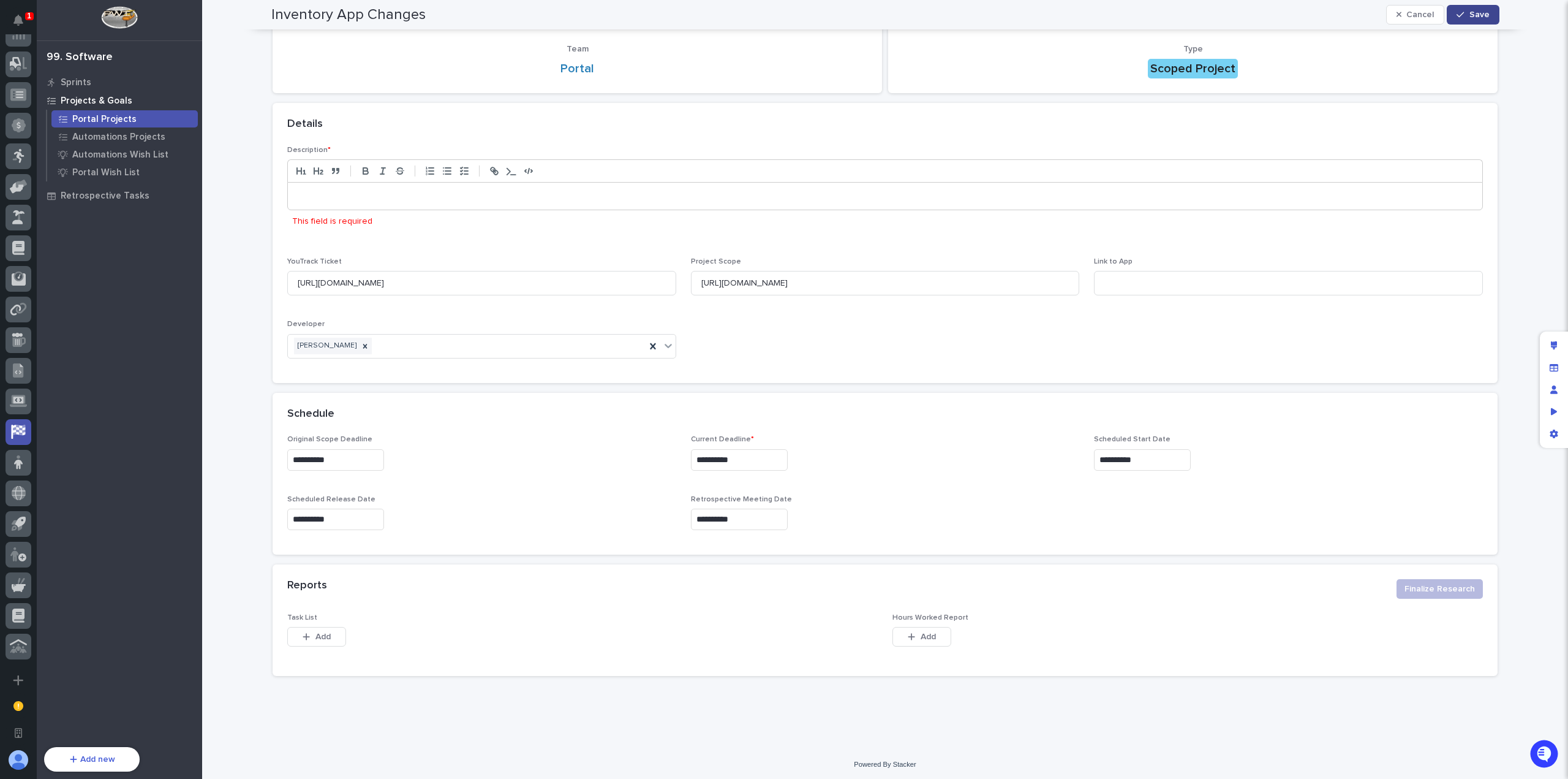
click at [412, 196] on p at bounding box center [885, 196] width 1177 height 12
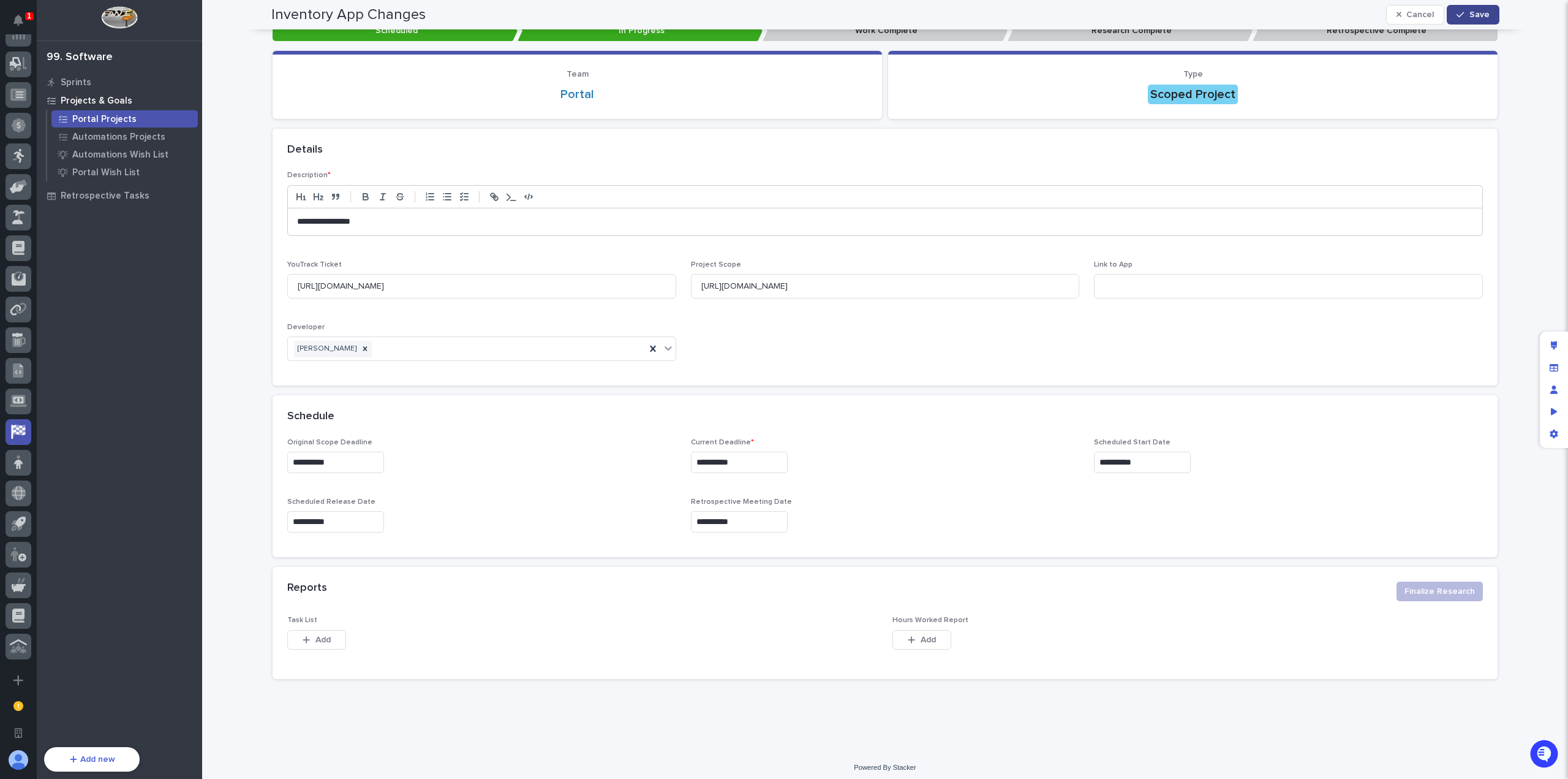
scroll to position [183, 0]
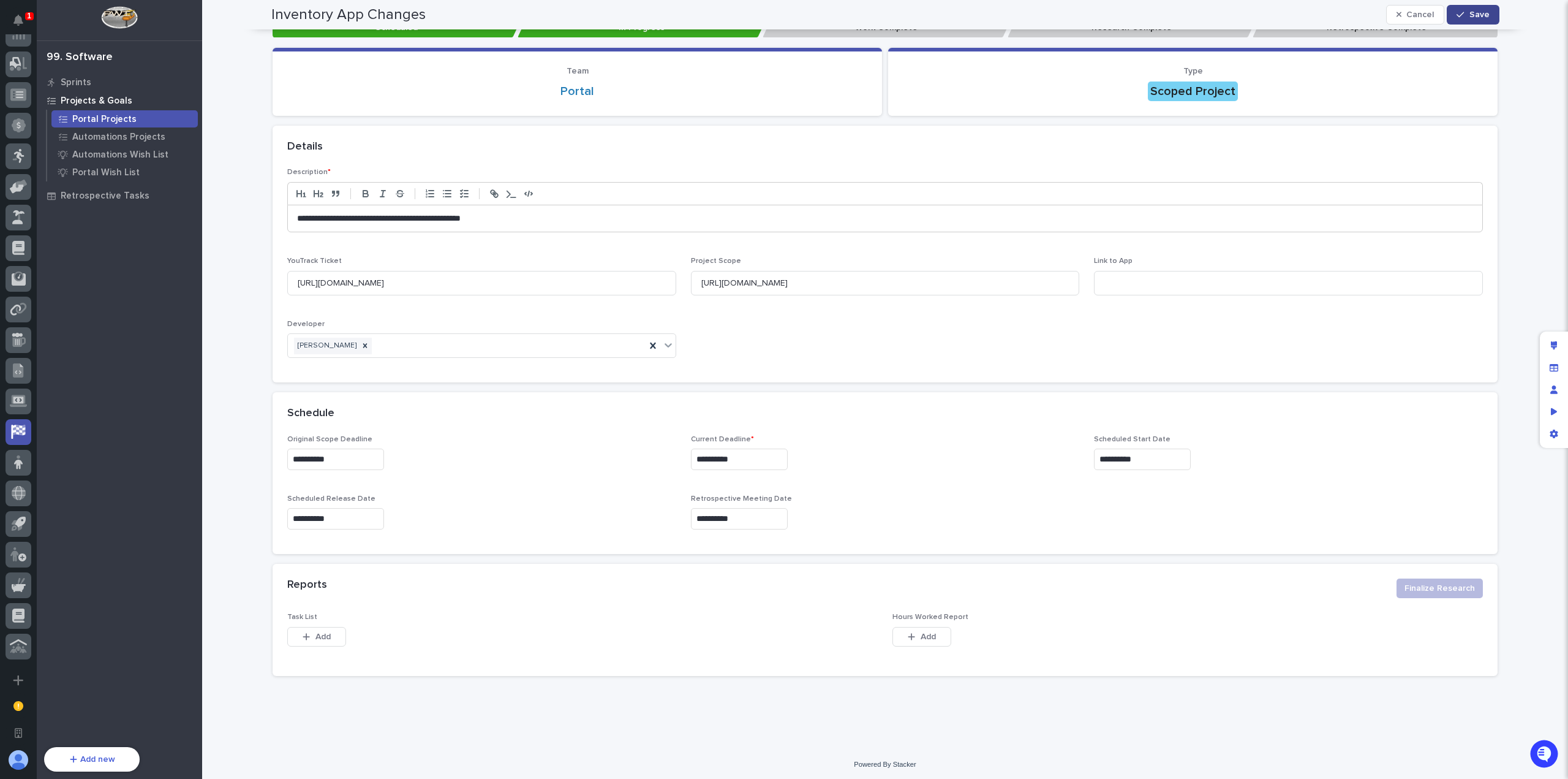
click at [1482, 5] on button "Save" at bounding box center [1473, 14] width 52 height 20
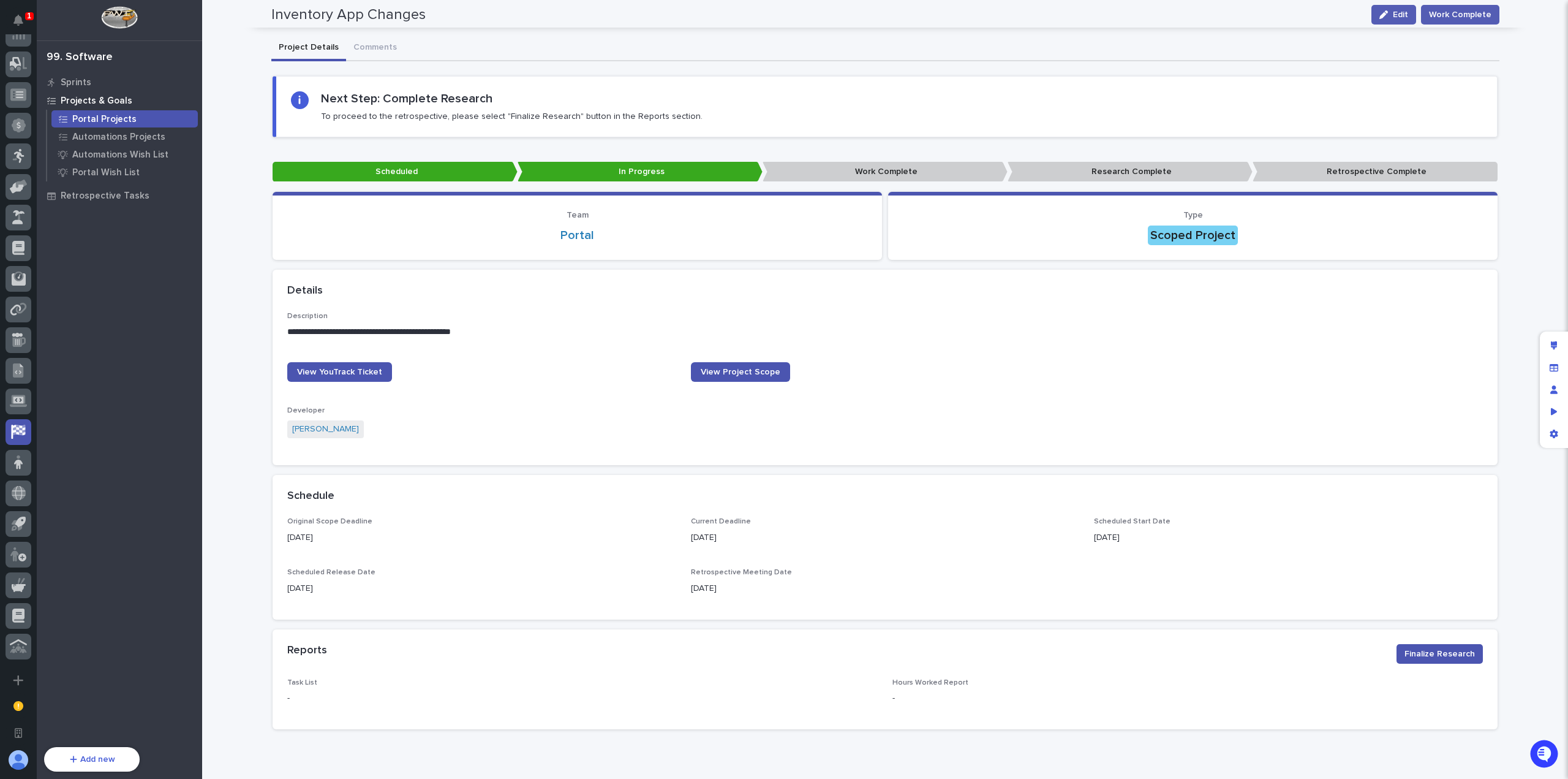
scroll to position [0, 0]
